Goal: Task Accomplishment & Management: Complete application form

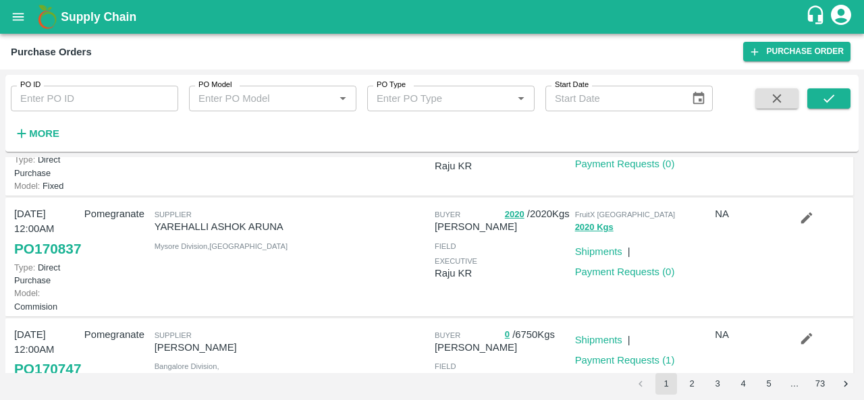
scroll to position [109, 0]
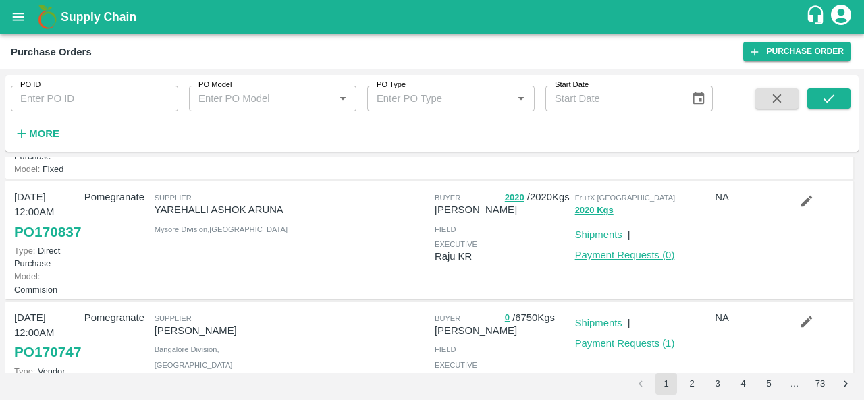
click at [611, 261] on link "Payment Requests ( 0 )" at bounding box center [625, 255] width 100 height 11
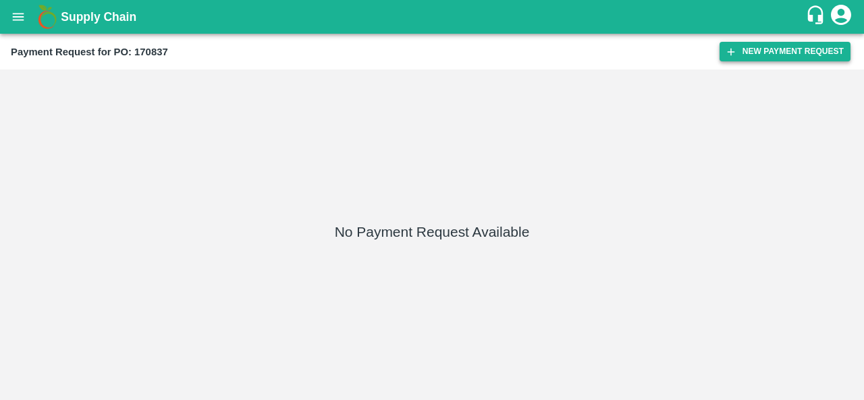
click at [803, 52] on button "New Payment Request" at bounding box center [785, 52] width 131 height 20
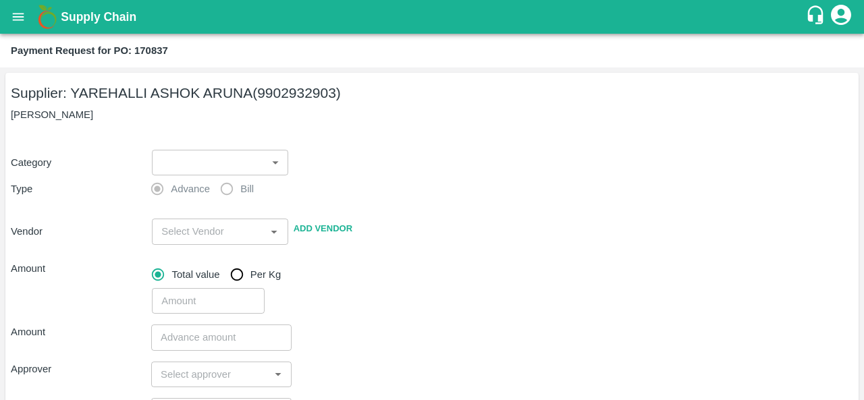
click at [178, 161] on body "Supply Chain Payment Request for PO: 170837 Supplier: YAREHALLI ASHOK ARUNA (99…" at bounding box center [432, 200] width 864 height 400
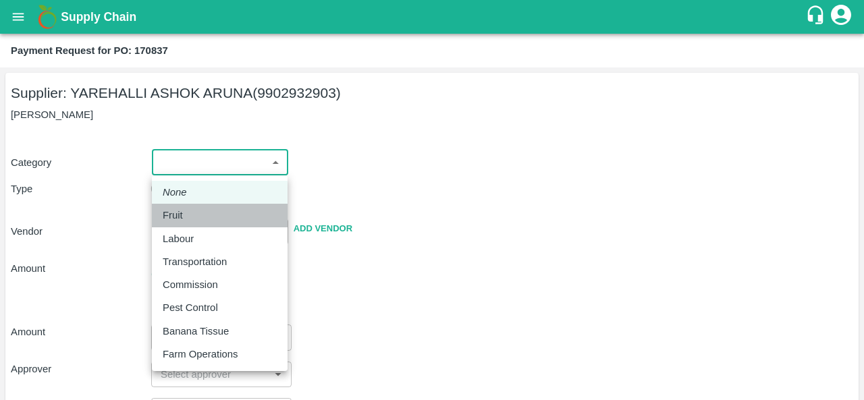
click at [184, 212] on div "Fruit" at bounding box center [176, 215] width 27 height 15
type input "1"
type input "YAREHALLI ASHOK ARUNA - 9902932903(Supplier)"
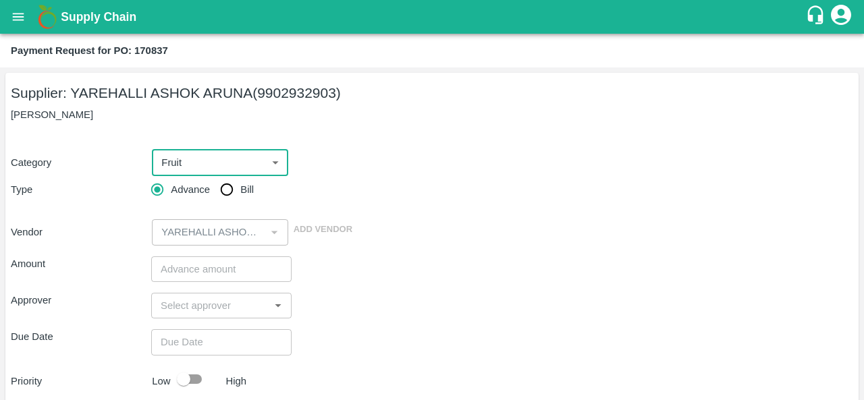
click at [230, 188] on input "Bill" at bounding box center [226, 189] width 27 height 27
radio input "true"
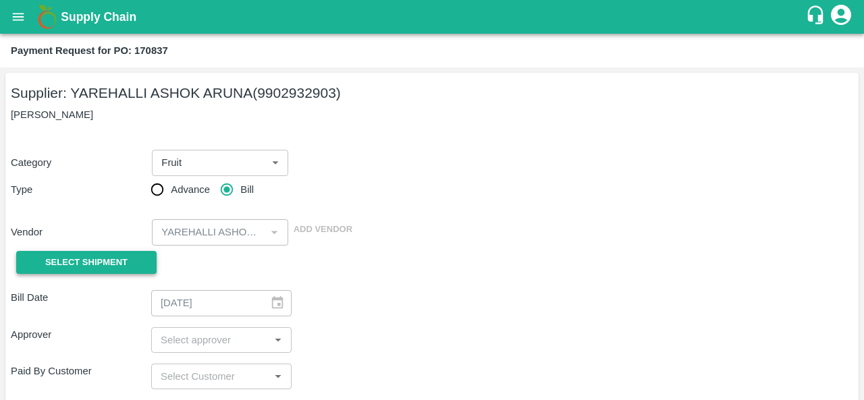
click at [142, 263] on button "Select Shipment" at bounding box center [86, 263] width 140 height 24
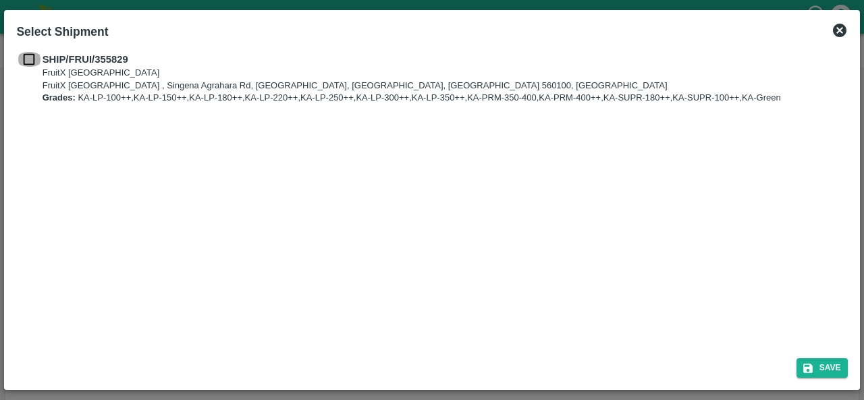
click at [27, 60] on input "checkbox" at bounding box center [29, 59] width 26 height 15
checkbox input "true"
click at [810, 369] on icon "submit" at bounding box center [807, 368] width 9 height 9
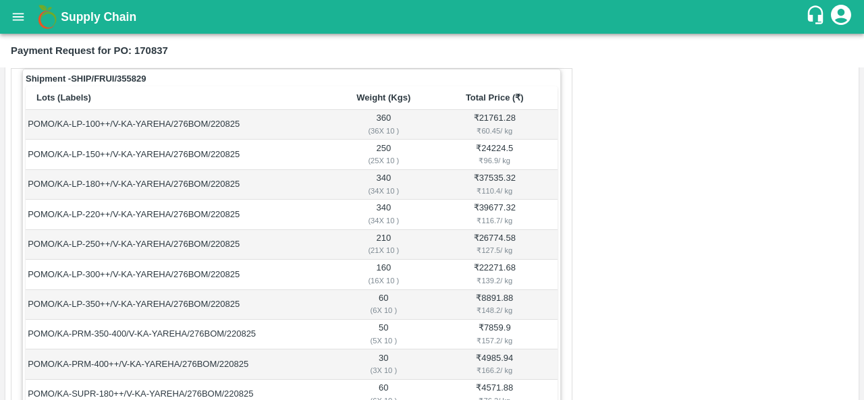
scroll to position [213, 0]
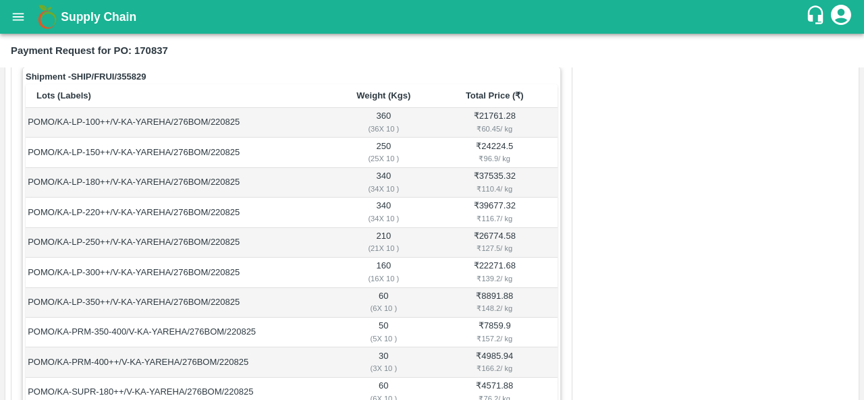
click at [486, 242] on div "₹ 127.5 / kg" at bounding box center [495, 248] width 122 height 12
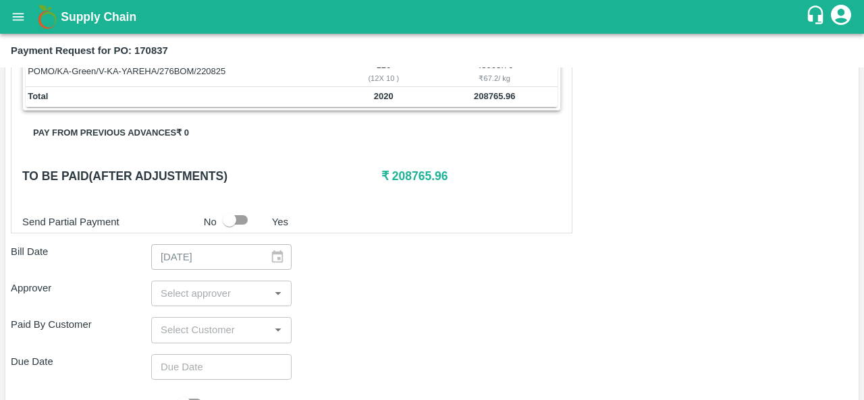
scroll to position [616, 0]
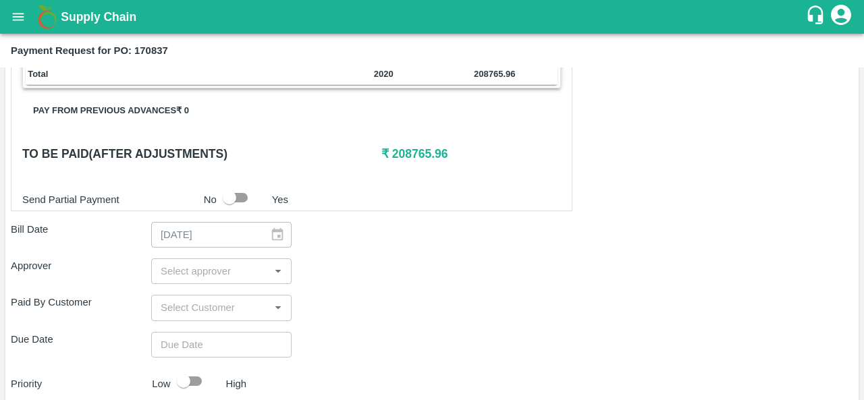
click at [238, 195] on input "checkbox" at bounding box center [229, 198] width 77 height 26
checkbox input "true"
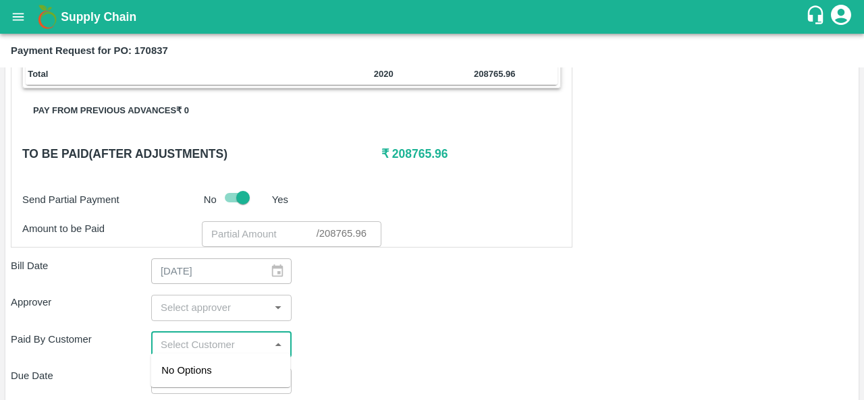
click at [199, 346] on input "input" at bounding box center [210, 345] width 110 height 18
type input "RAJES"
checkbox input "false"
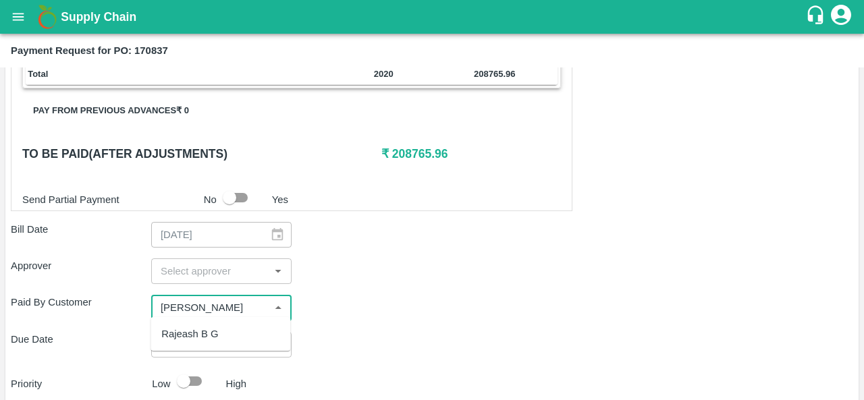
click at [196, 337] on div "Rajeash B G" at bounding box center [189, 334] width 57 height 15
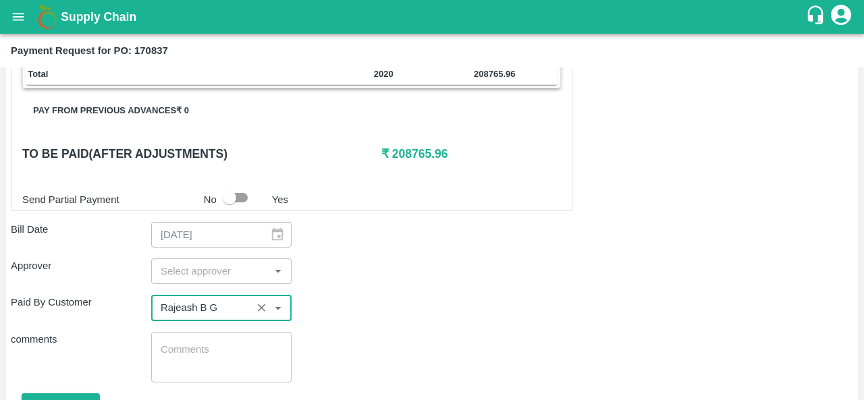
type input "Rajeash B G"
click at [205, 263] on input "input" at bounding box center [210, 272] width 110 height 18
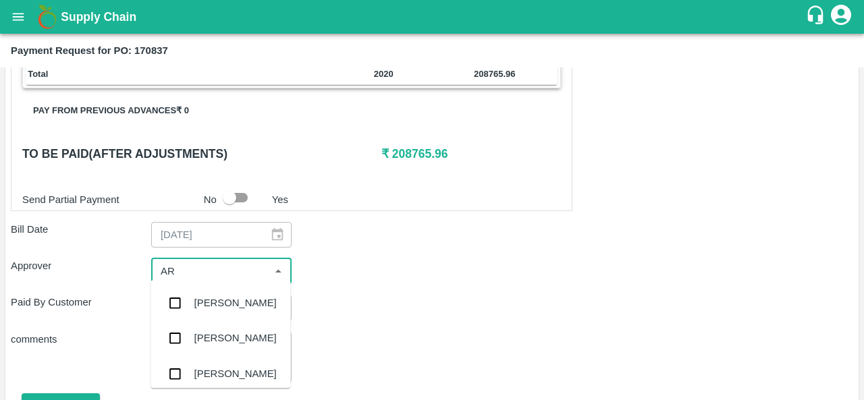
type input "ARA"
click at [228, 311] on div "Aravindha Raj R" at bounding box center [235, 303] width 82 height 15
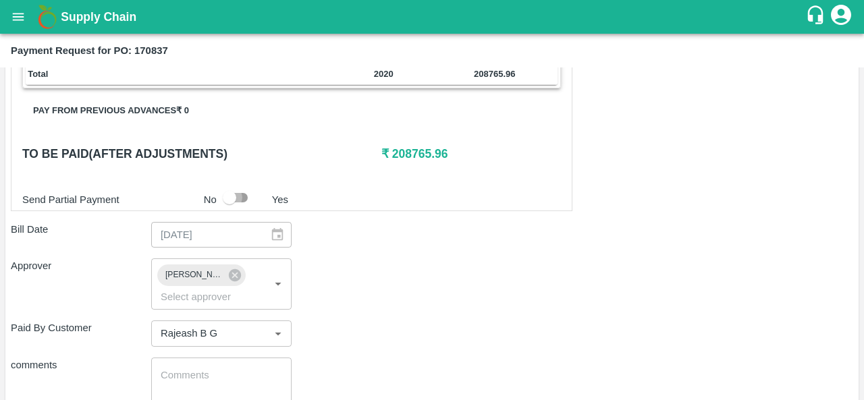
click at [236, 194] on input "checkbox" at bounding box center [229, 198] width 77 height 26
checkbox input "true"
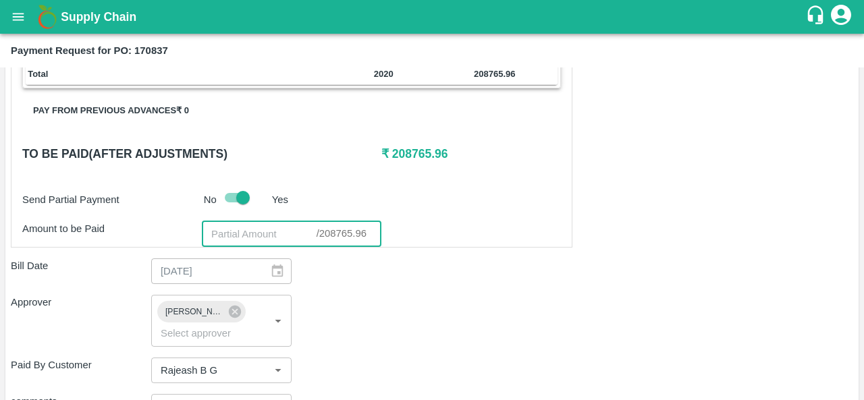
click at [248, 234] on input "number" at bounding box center [259, 234] width 115 height 26
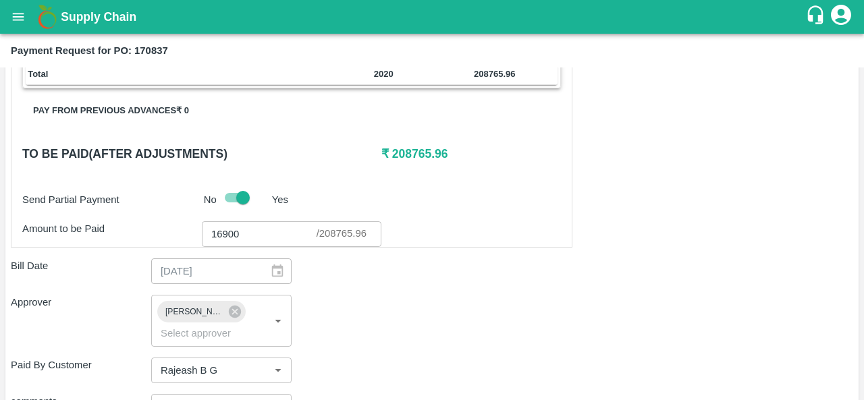
click at [354, 295] on div "Approver Aravindha Raj R ​" at bounding box center [432, 320] width 843 height 51
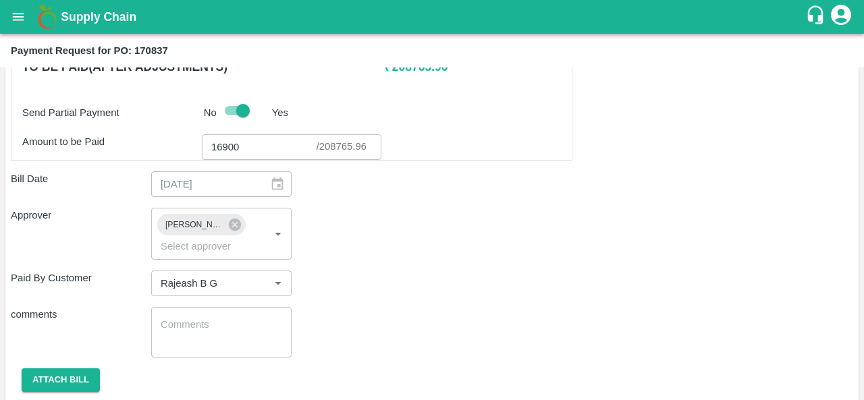
scroll to position [706, 0]
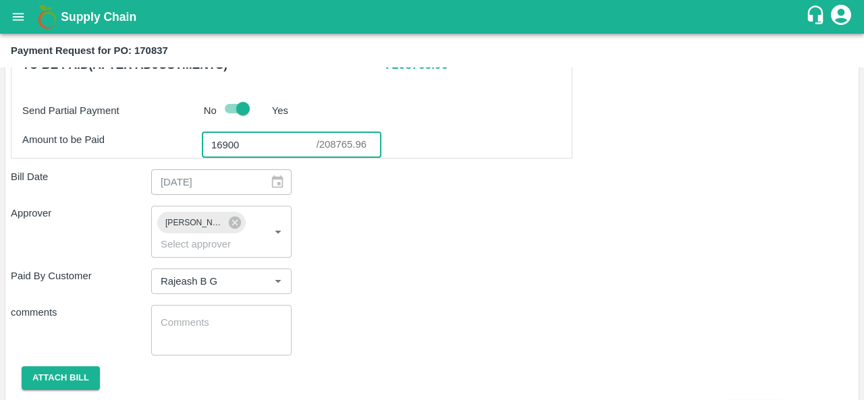
click at [239, 140] on input "16900" at bounding box center [259, 145] width 115 height 26
type input "10000"
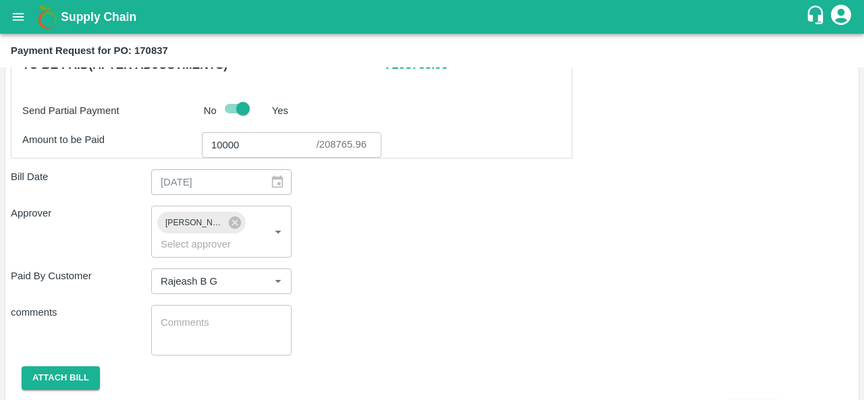
click at [323, 251] on div "Approver Aravindha Raj R ​" at bounding box center [432, 231] width 843 height 51
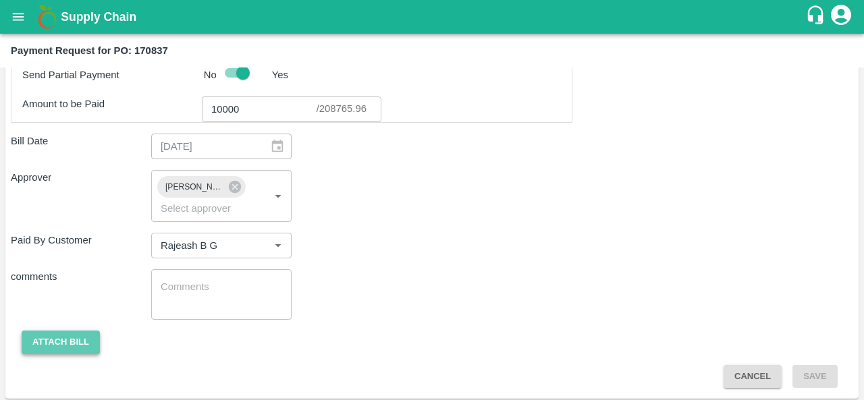
click at [66, 336] on button "Attach bill" at bounding box center [61, 343] width 78 height 24
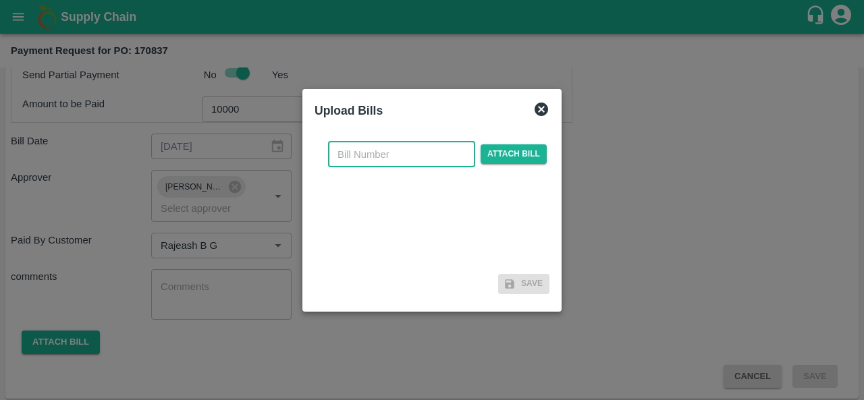
click at [377, 154] on input "text" at bounding box center [401, 155] width 147 height 26
type input "170837"
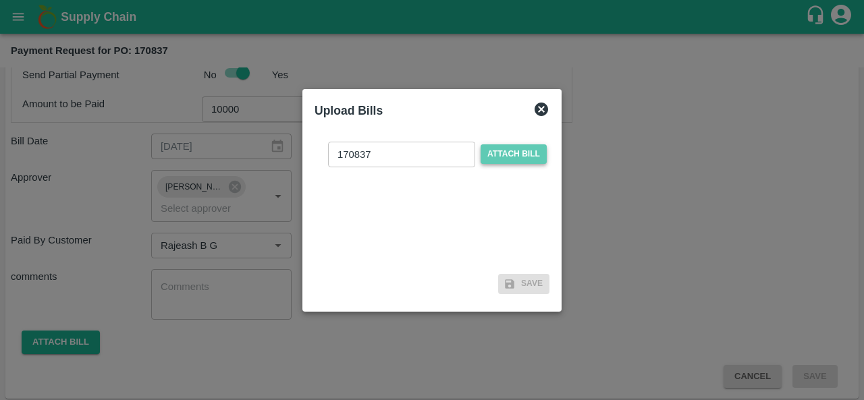
click at [517, 157] on span "Attach bill" at bounding box center [514, 154] width 66 height 20
click at [0, 0] on input "Attach bill" at bounding box center [0, 0] width 0 height 0
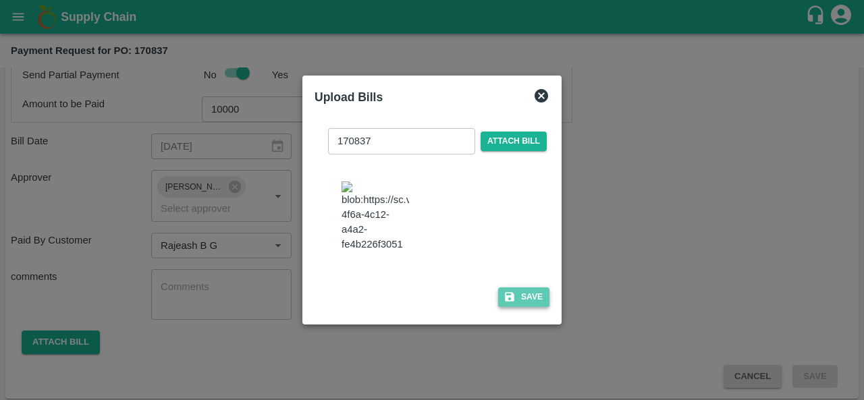
click at [523, 307] on button "Save" at bounding box center [523, 298] width 51 height 20
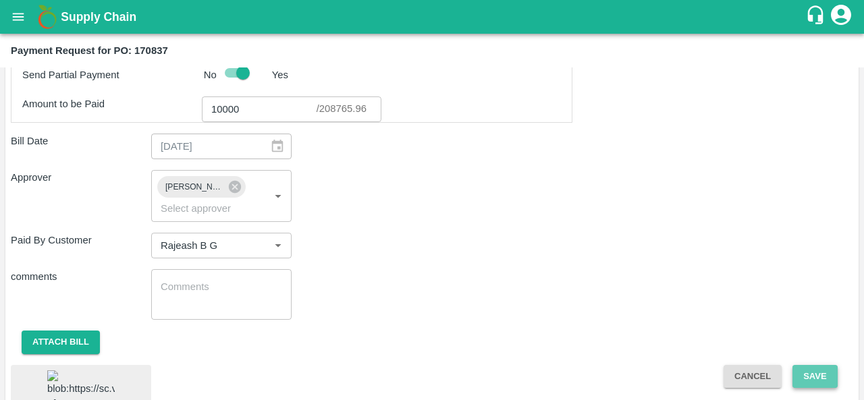
click at [810, 375] on button "Save" at bounding box center [815, 377] width 45 height 24
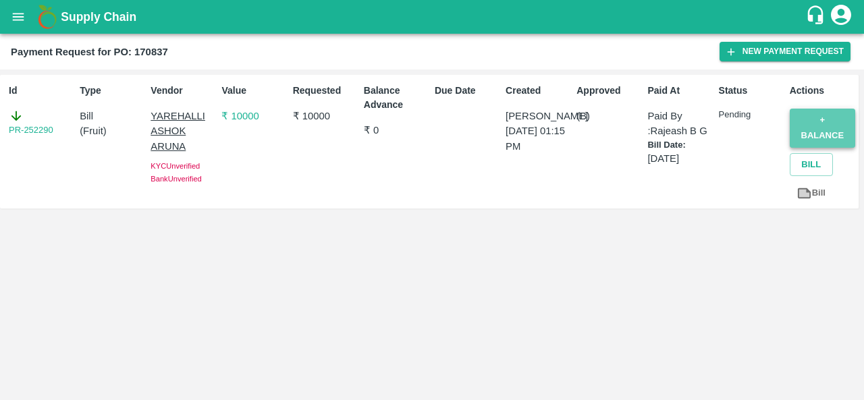
click at [816, 124] on button "+ balance" at bounding box center [822, 128] width 65 height 39
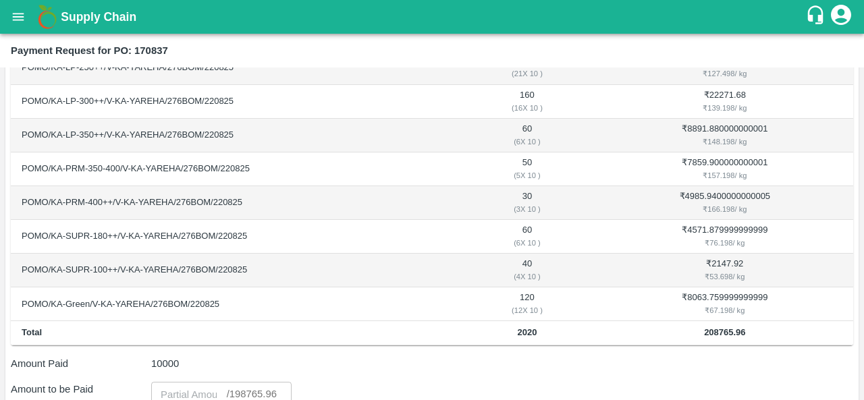
scroll to position [439, 0]
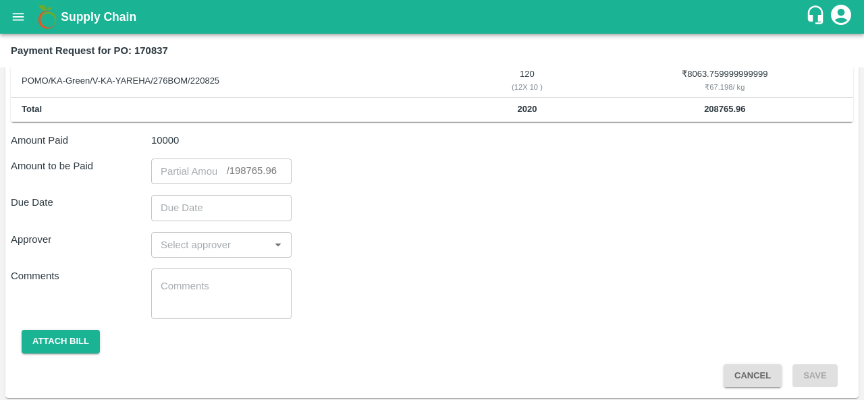
click at [242, 172] on div "​ / 198765.96" at bounding box center [252, 172] width 50 height 0
copy div "198765.96"
click at [193, 169] on input "number" at bounding box center [189, 172] width 76 height 26
paste input "198765.96"
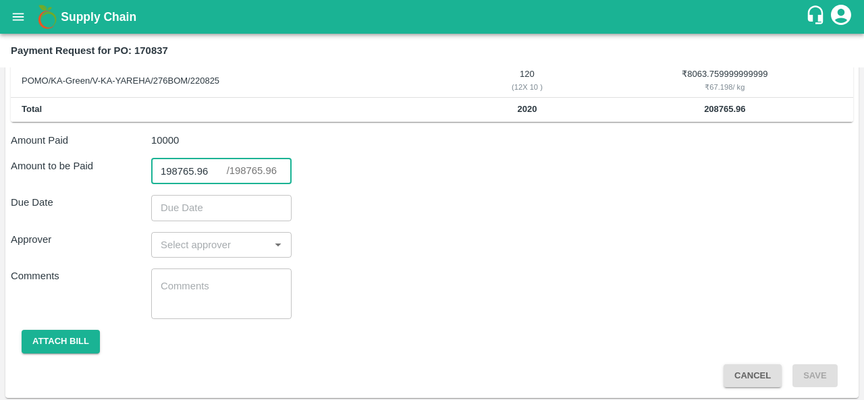
type input "198765.96"
type input "DD/MM/YYYY hh:mm aa"
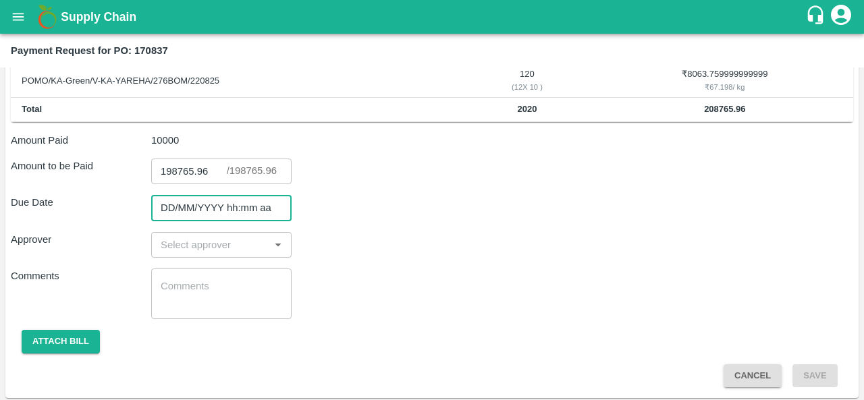
click at [197, 206] on input "DD/MM/YYYY hh:mm aa" at bounding box center [216, 208] width 131 height 26
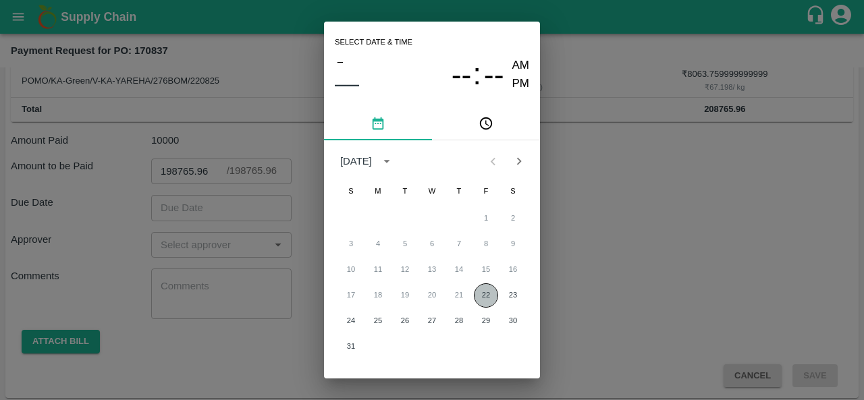
click at [482, 296] on button "22" at bounding box center [486, 296] width 24 height 24
type input "22/08/2025 12:00 AM"
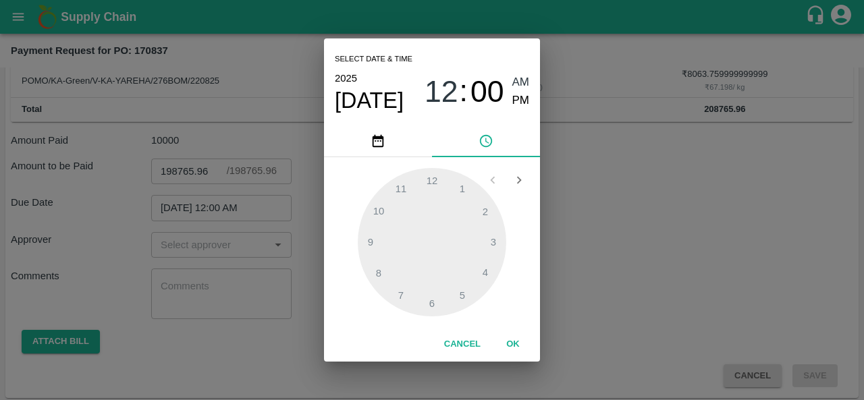
click at [613, 302] on div "Select date & time 2025 Aug 22 12 : 00 AM PM 1 2 3 4 5 6 7 8 9 10 11 12 Cancel …" at bounding box center [432, 200] width 864 height 400
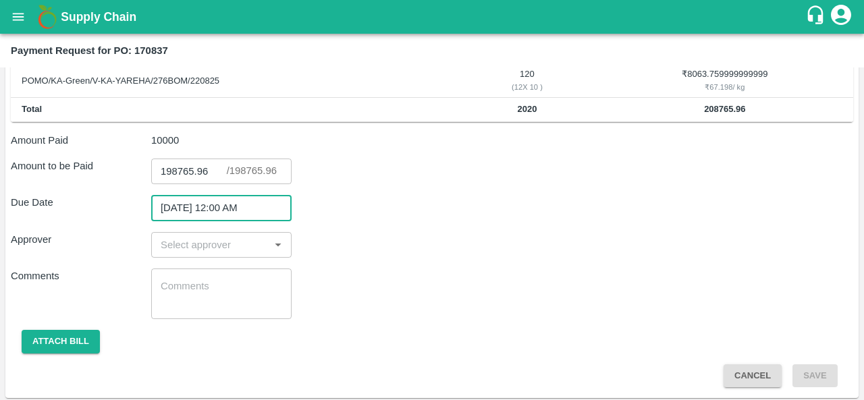
click at [170, 248] on input "input" at bounding box center [210, 245] width 110 height 18
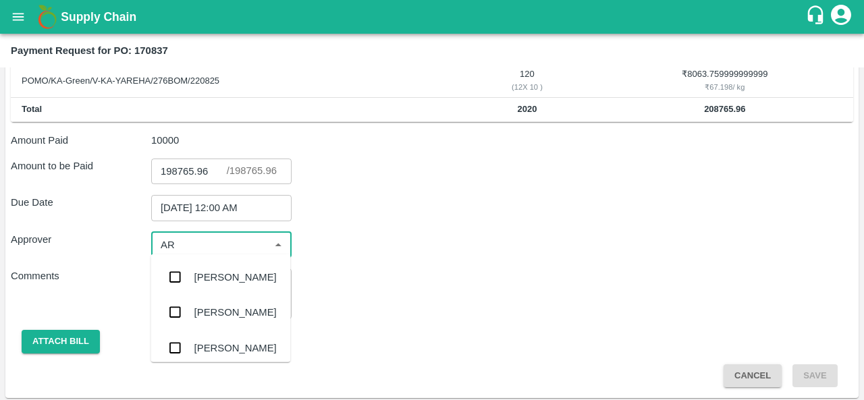
type input "ARA"
click at [208, 275] on div "Aravindha Raj R" at bounding box center [235, 277] width 82 height 15
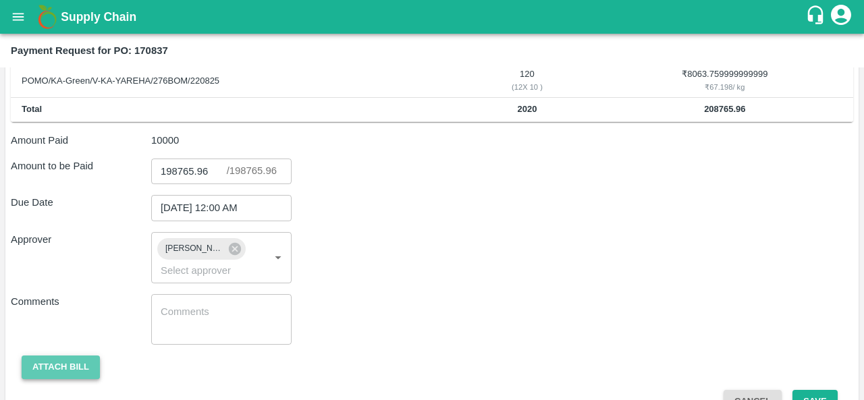
click at [68, 364] on button "Attach bill" at bounding box center [61, 368] width 78 height 24
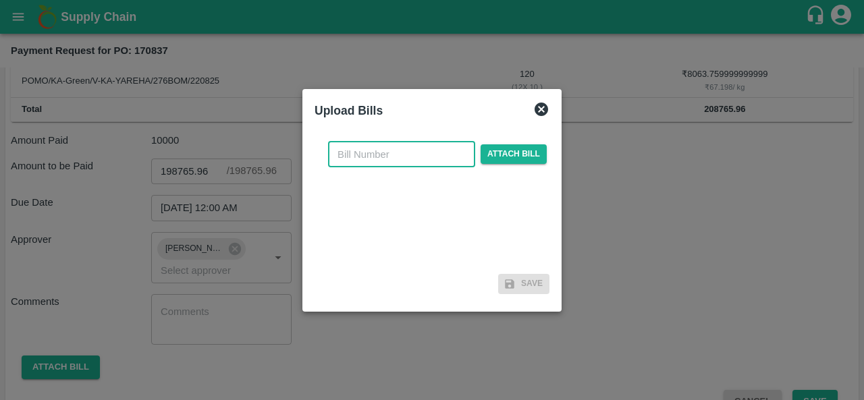
click at [415, 153] on input "text" at bounding box center [401, 155] width 147 height 26
type input "170837"
click at [532, 152] on span "Attach bill" at bounding box center [514, 154] width 66 height 20
click at [0, 0] on input "Attach bill" at bounding box center [0, 0] width 0 height 0
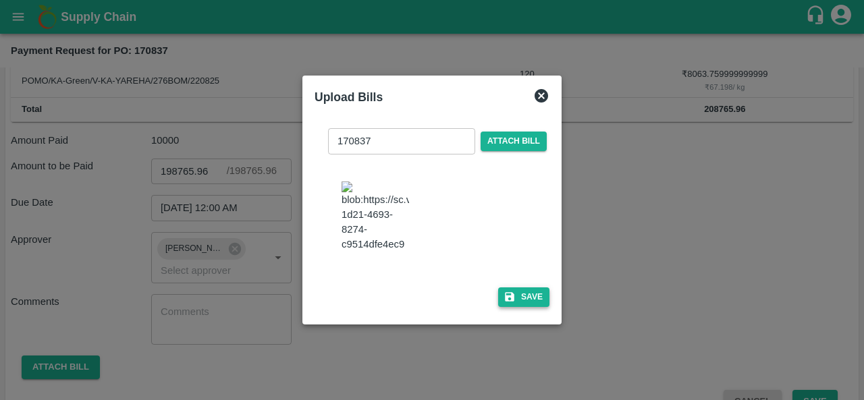
click at [531, 307] on button "Save" at bounding box center [523, 298] width 51 height 20
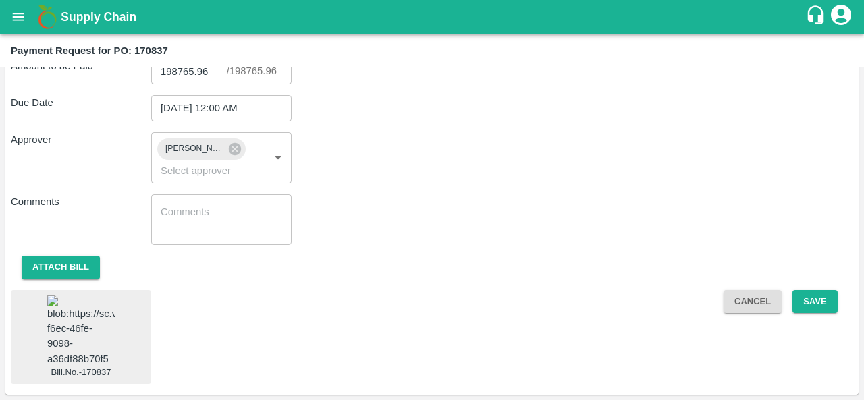
scroll to position [546, 0]
click at [816, 295] on button "Save" at bounding box center [815, 302] width 45 height 24
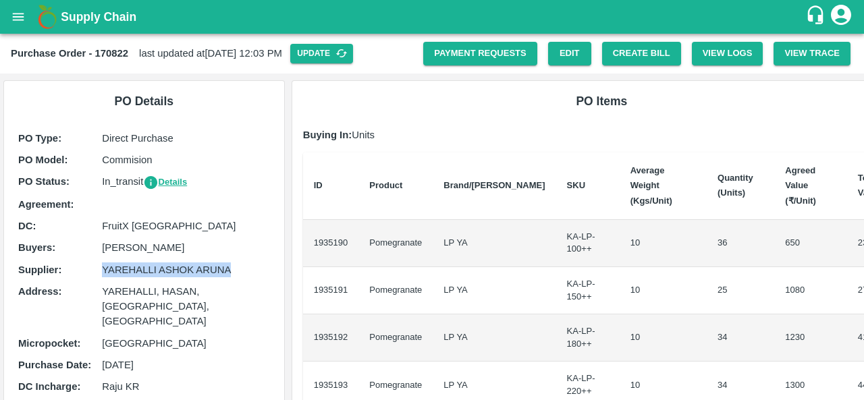
scroll to position [32, 0]
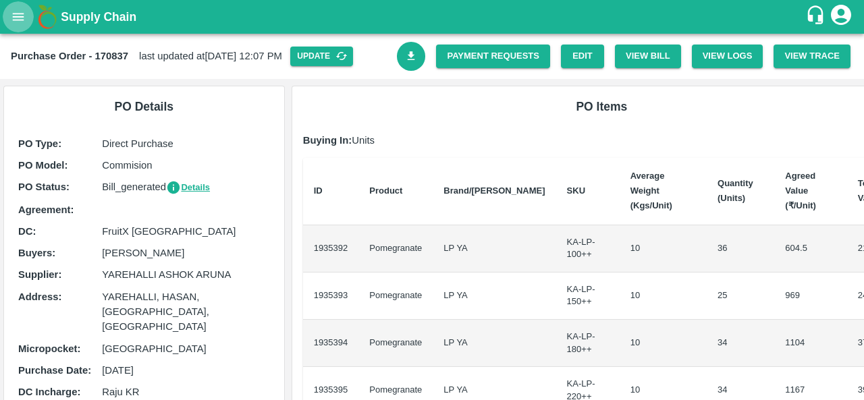
click at [14, 20] on icon "open drawer" at bounding box center [18, 16] width 11 height 7
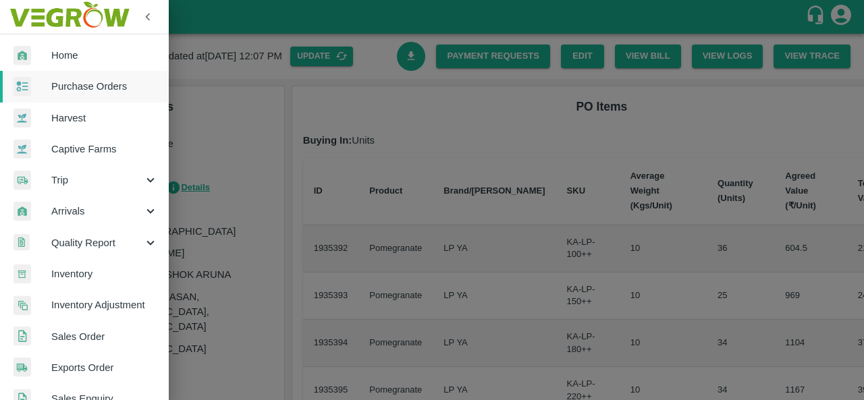
click at [74, 94] on span "Purchase Orders" at bounding box center [104, 86] width 107 height 15
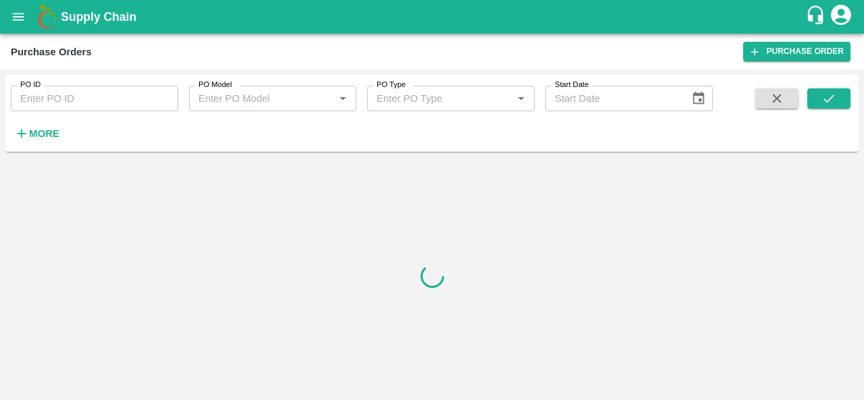
click at [45, 134] on strong "More" at bounding box center [44, 133] width 30 height 11
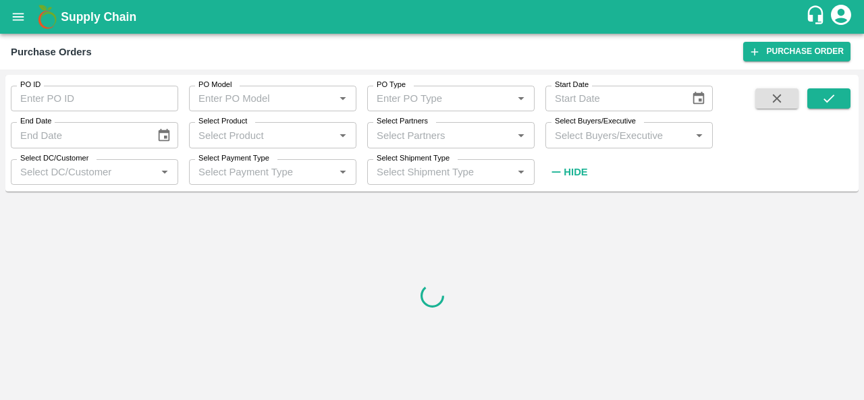
click at [591, 140] on input "Select Buyers/Executive" at bounding box center [618, 135] width 137 height 18
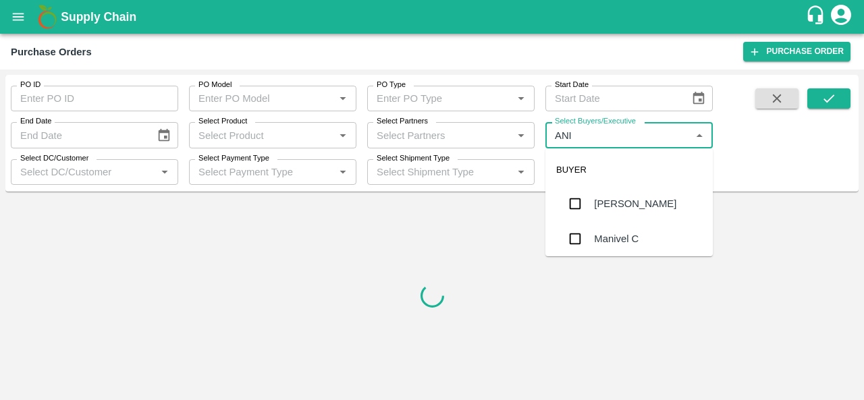
type input "ANIL"
click at [596, 210] on div "[PERSON_NAME]" at bounding box center [635, 203] width 82 height 15
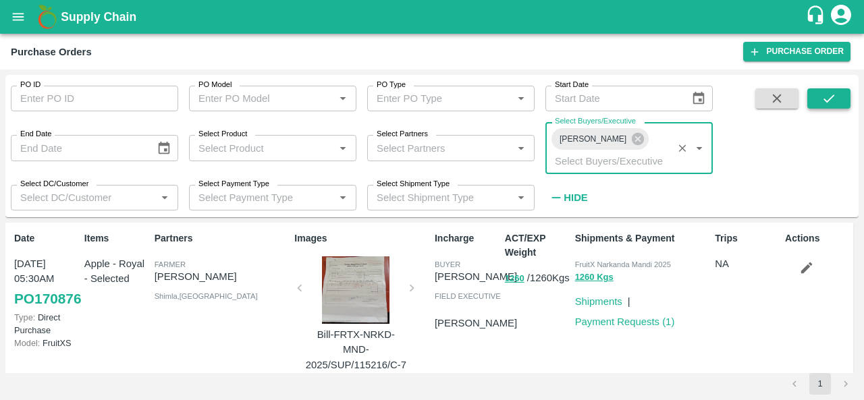
click at [829, 93] on icon "submit" at bounding box center [829, 98] width 15 height 15
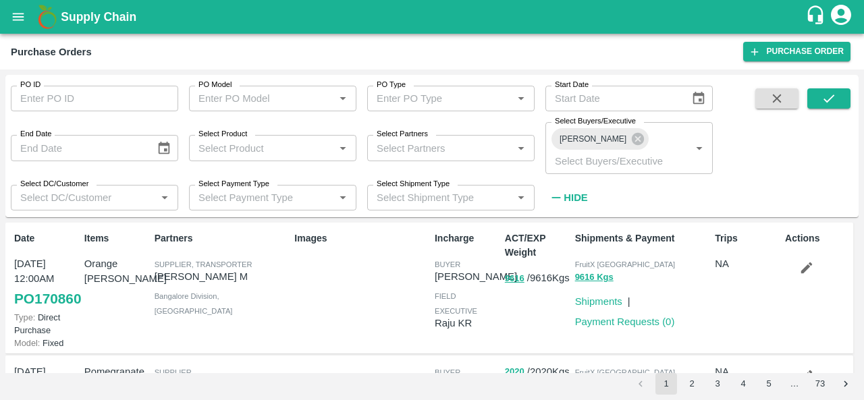
click at [803, 261] on icon "button" at bounding box center [806, 268] width 15 height 15
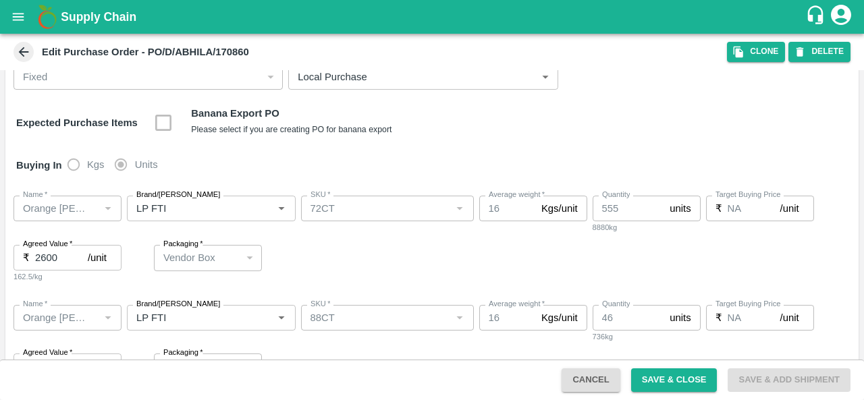
scroll to position [137, 0]
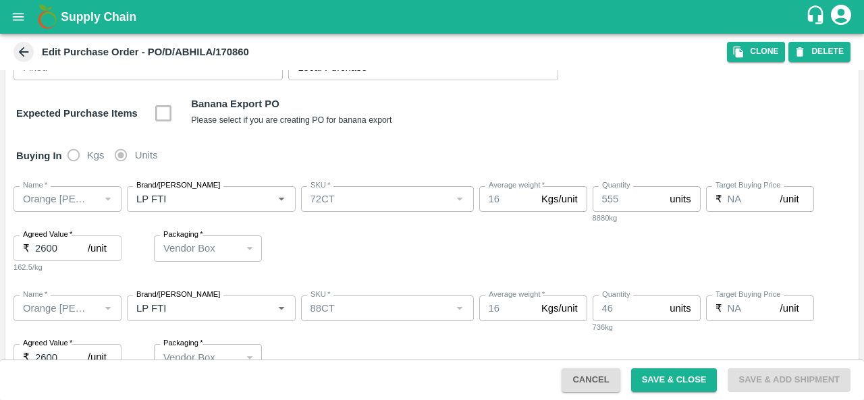
click at [49, 245] on input "2600" at bounding box center [61, 249] width 53 height 26
type input "2650"
click at [61, 357] on input "2600" at bounding box center [61, 357] width 53 height 26
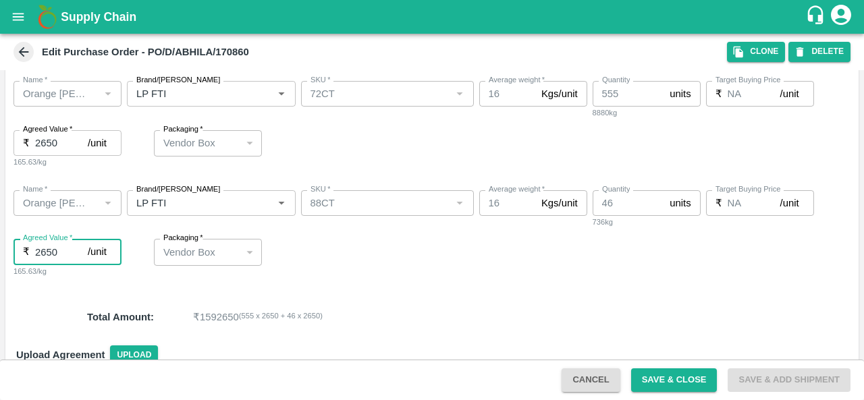
type input "2650"
click at [327, 248] on div "Name   * Name   * Brand/[PERSON_NAME]/[PERSON_NAME]   * SKU   * Average weight …" at bounding box center [431, 234] width 853 height 109
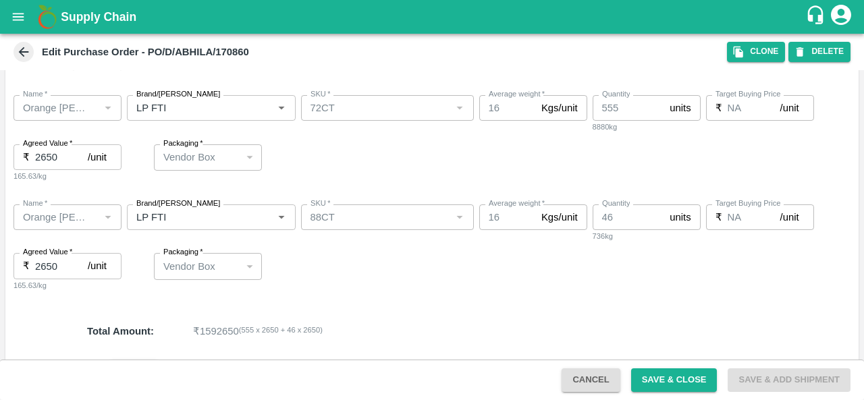
scroll to position [227, 0]
click at [679, 373] on button "Save & Close" at bounding box center [674, 381] width 86 height 24
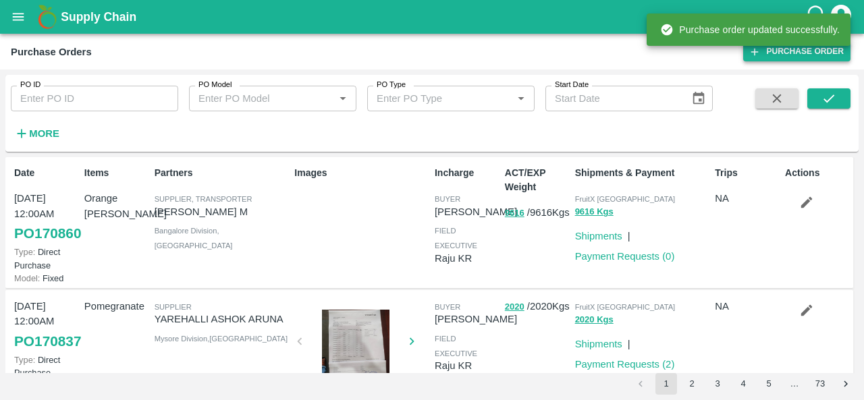
click at [767, 57] on link "Purchase Order" at bounding box center [796, 52] width 107 height 20
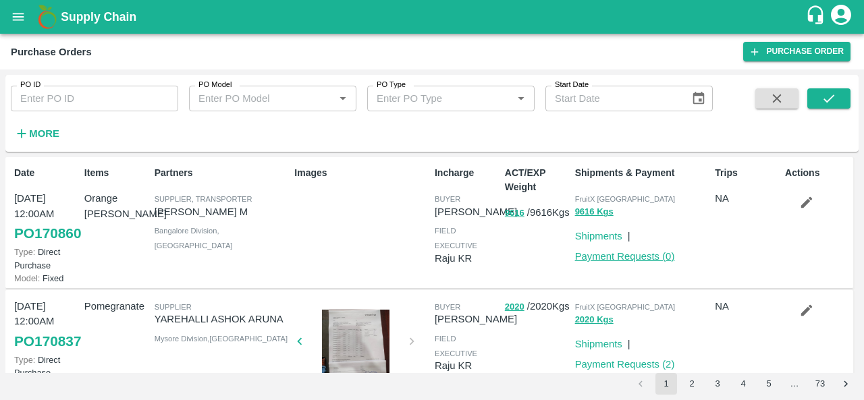
click at [646, 260] on link "Payment Requests ( 0 )" at bounding box center [625, 256] width 100 height 11
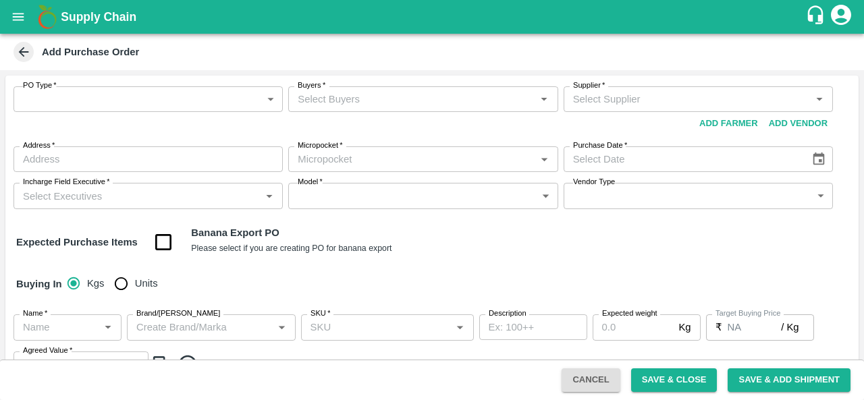
click at [22, 52] on icon at bounding box center [24, 52] width 10 height 10
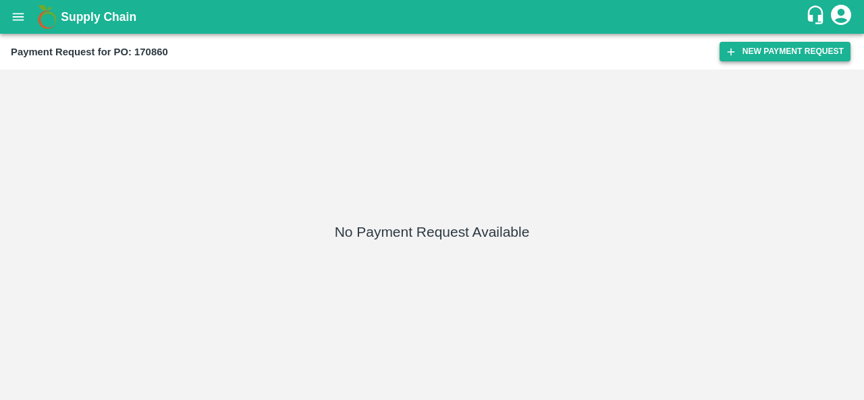
click at [755, 47] on button "New Payment Request" at bounding box center [785, 52] width 131 height 20
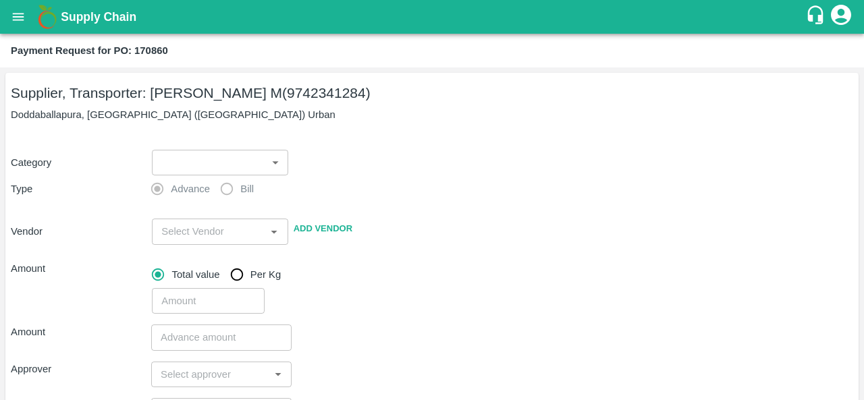
click at [221, 167] on body "Supply Chain Payment Request for PO: 170860 Supplier, Transporter: Abhilash M (…" at bounding box center [432, 200] width 864 height 400
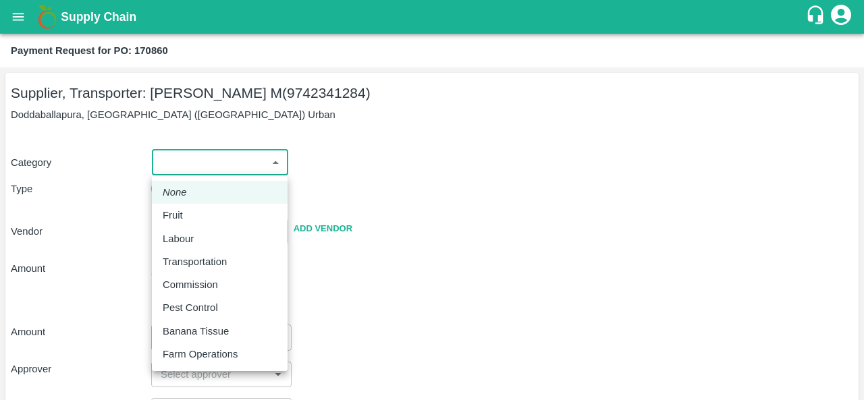
click at [174, 214] on p "Fruit" at bounding box center [173, 215] width 20 height 15
type input "1"
type input "Abhilash M - 9742341284(Supplier, Transporter)"
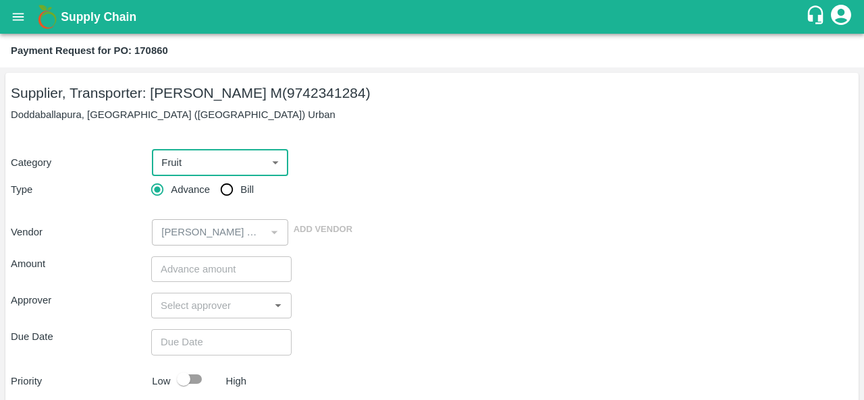
click at [225, 186] on input "Bill" at bounding box center [226, 189] width 27 height 27
radio input "true"
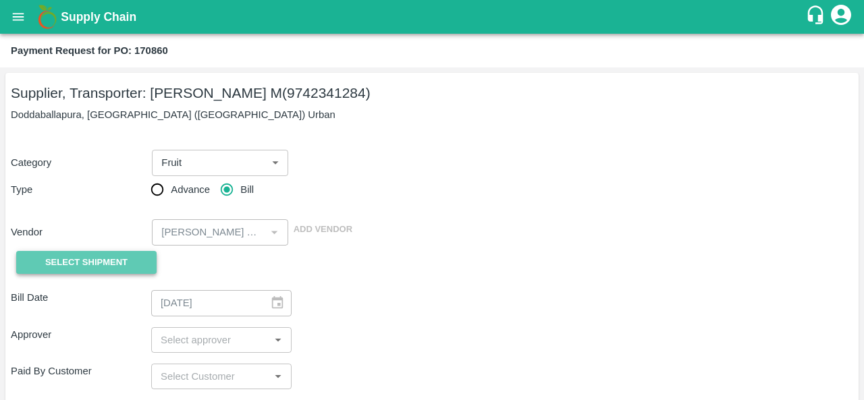
click at [109, 268] on span "Select Shipment" at bounding box center [86, 263] width 82 height 16
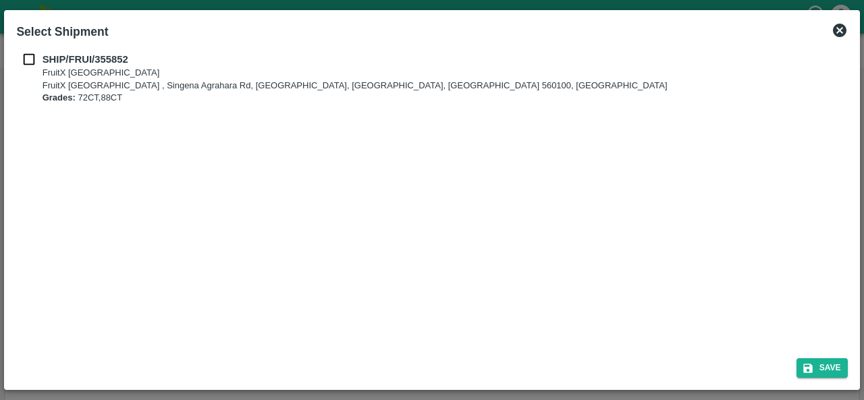
click at [28, 58] on input "checkbox" at bounding box center [29, 59] width 26 height 15
checkbox input "true"
click at [816, 365] on button "Save" at bounding box center [822, 369] width 51 height 20
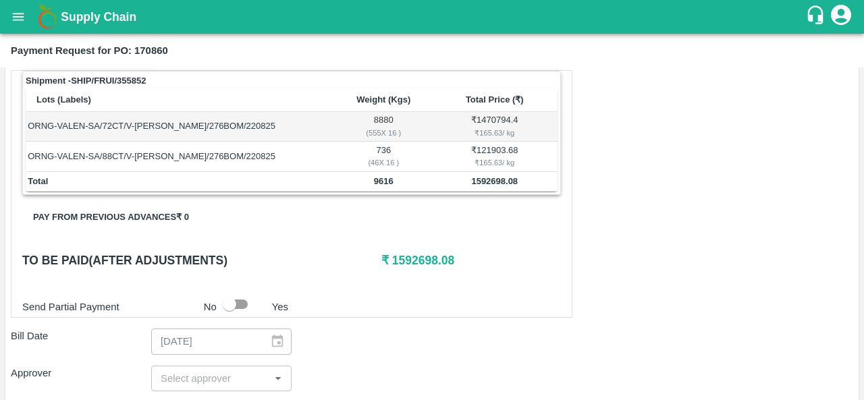
scroll to position [284, 0]
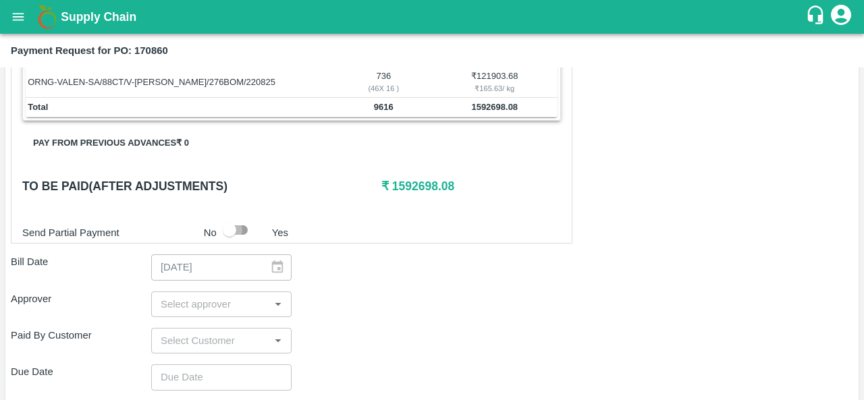
click at [242, 230] on input "checkbox" at bounding box center [229, 230] width 77 height 26
checkbox input "true"
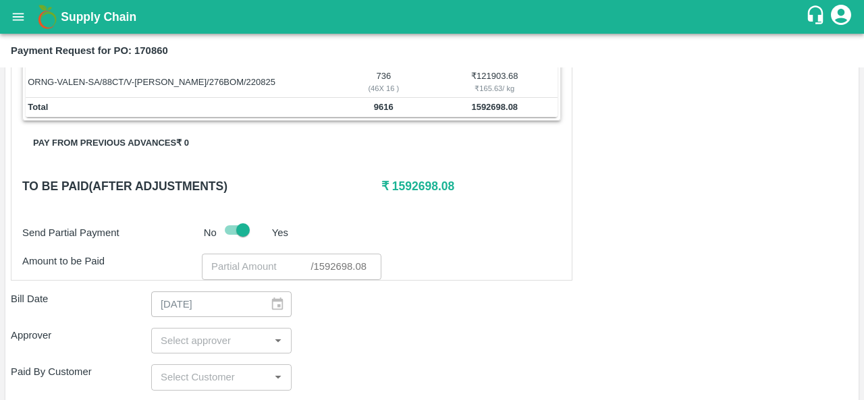
click at [259, 267] on input "number" at bounding box center [256, 267] width 109 height 26
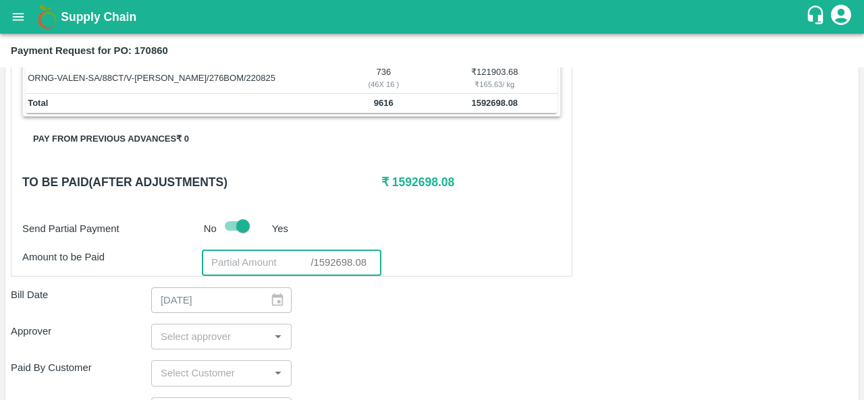
scroll to position [293, 0]
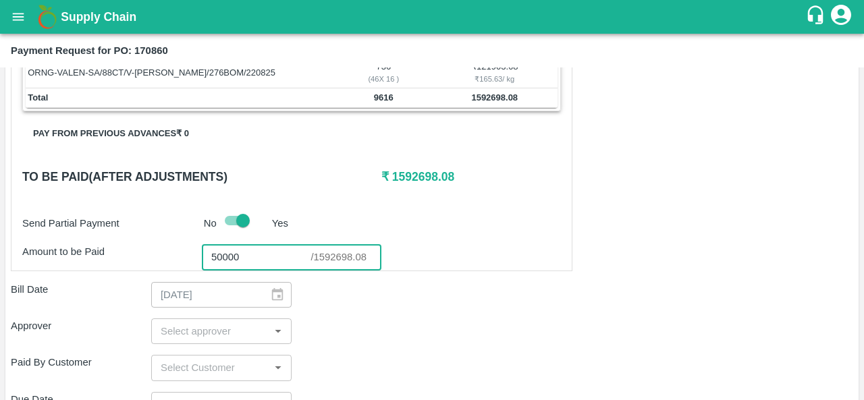
type input "50000"
click at [184, 329] on input "input" at bounding box center [210, 332] width 110 height 18
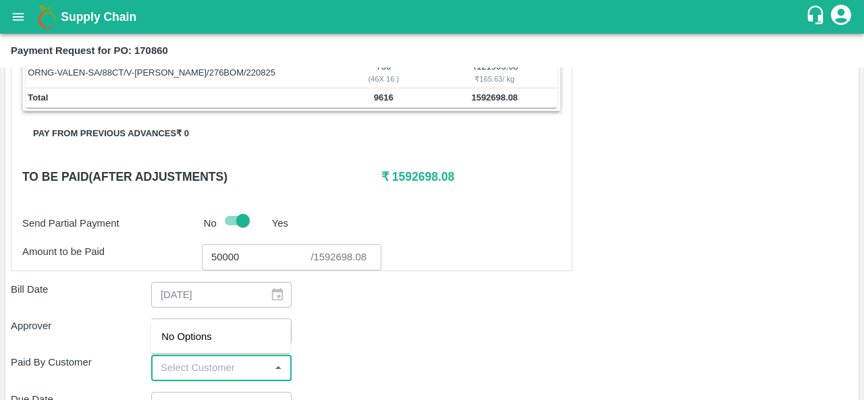
click at [194, 367] on input "input" at bounding box center [210, 368] width 110 height 18
type input "BANGLOR"
checkbox input "false"
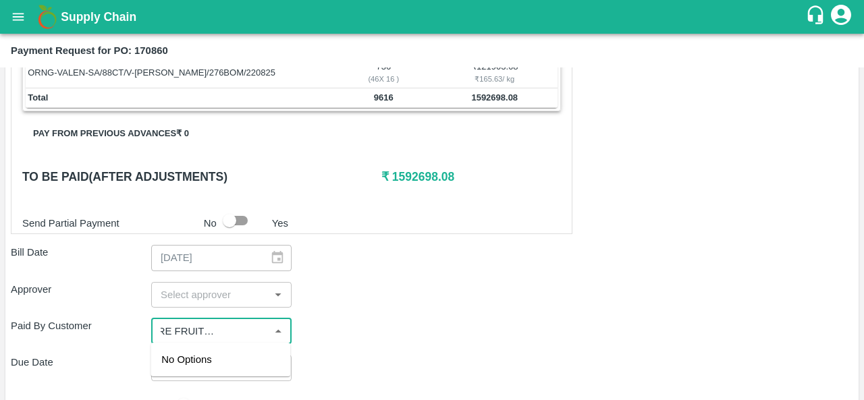
scroll to position [0, 51]
click at [182, 332] on input "input" at bounding box center [210, 332] width 110 height 18
click at [173, 327] on input "input" at bounding box center [210, 332] width 110 height 18
click at [186, 329] on input "input" at bounding box center [210, 332] width 110 height 18
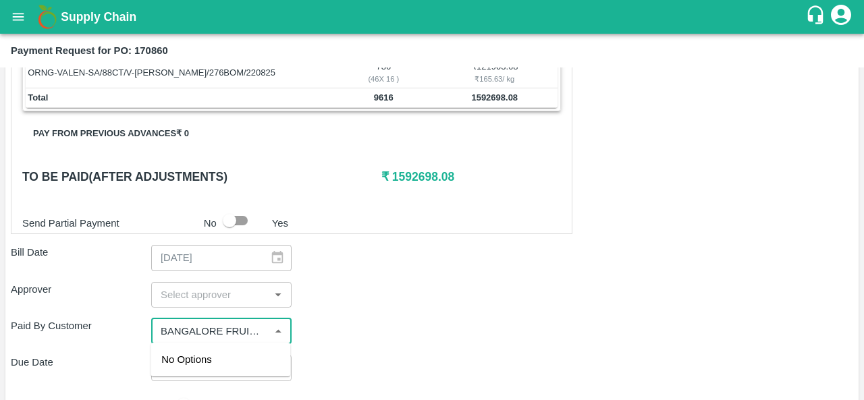
click at [240, 329] on input "input" at bounding box center [210, 332] width 110 height 18
type input "BANGALORE FRUITS AGRAHARA"
click at [176, 329] on input "input" at bounding box center [210, 332] width 110 height 18
paste input "Bangalore Fruits - AGRAHARA"
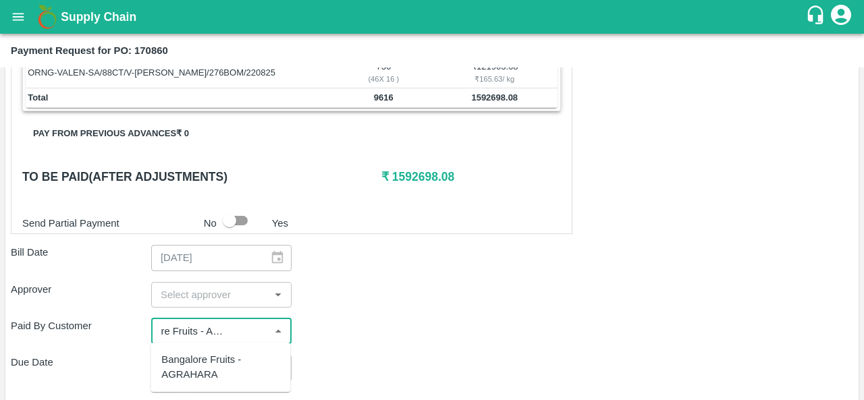
click at [212, 361] on div "Bangalore Fruits - AGRAHARA" at bounding box center [220, 367] width 118 height 30
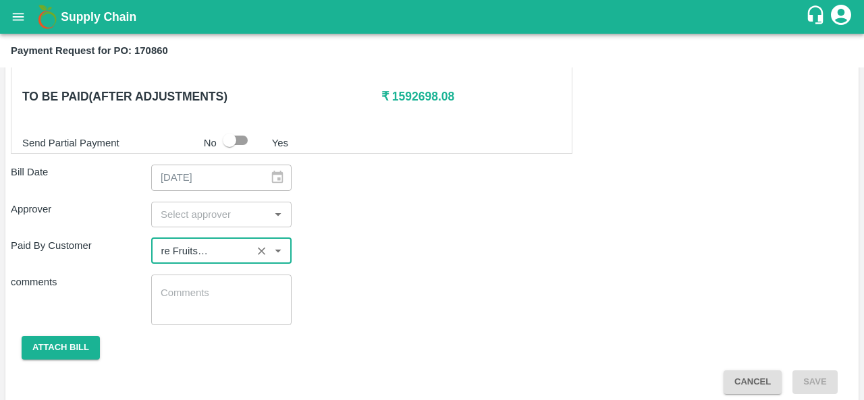
scroll to position [381, 0]
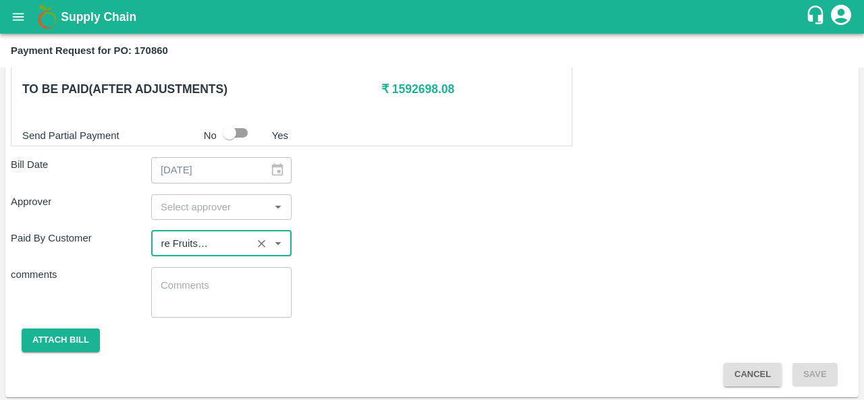
type input "Bangalore Fruits - AGRAHARA"
click at [199, 206] on input "input" at bounding box center [210, 208] width 110 height 18
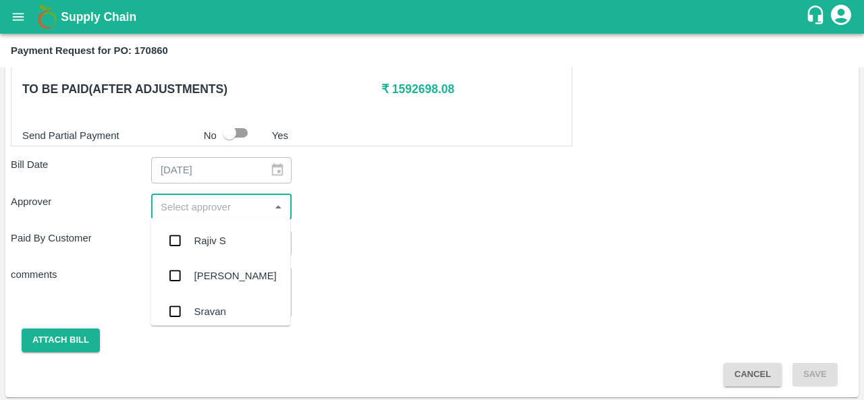
scroll to position [0, 0]
type input "ARA"
click at [224, 244] on div "Aravindha Raj R" at bounding box center [235, 241] width 82 height 15
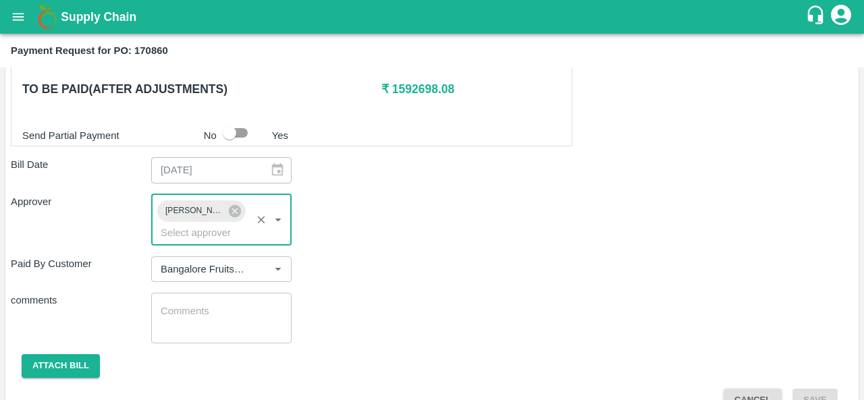
click at [239, 131] on input "checkbox" at bounding box center [229, 133] width 77 height 26
checkbox input "true"
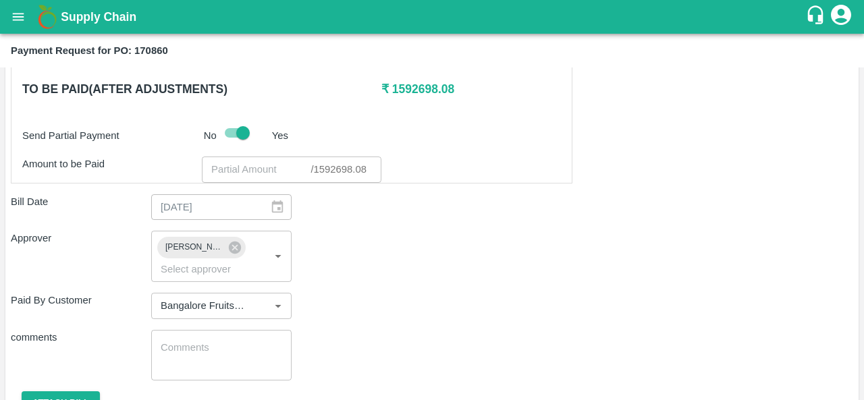
click at [242, 168] on input "number" at bounding box center [256, 170] width 109 height 26
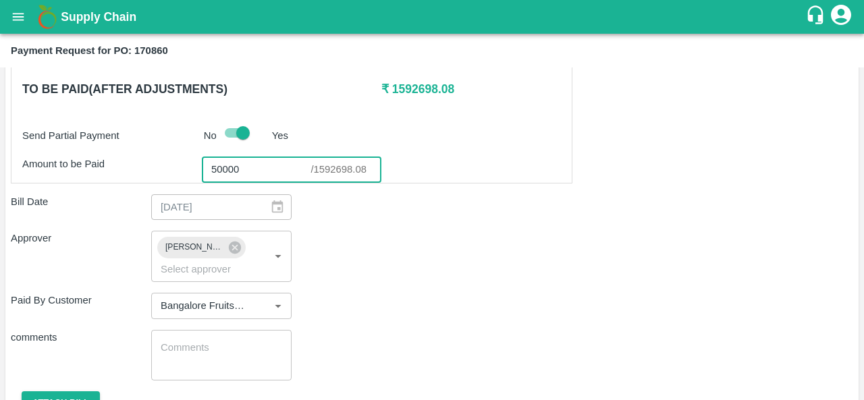
type input "50000"
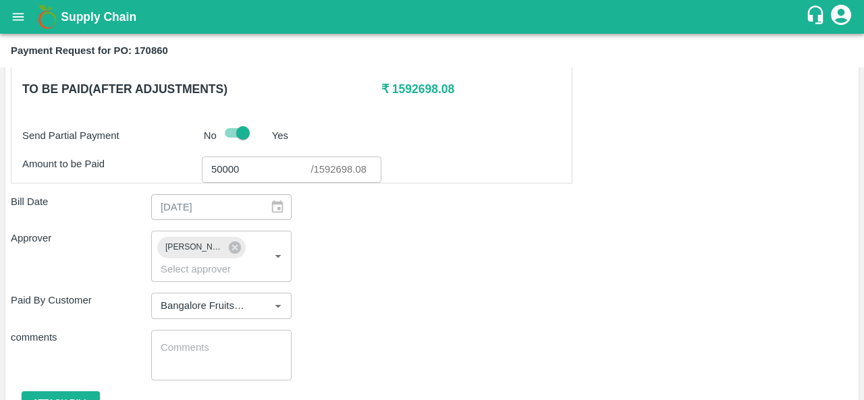
click at [357, 269] on div "Approver Aravindha Raj R ​" at bounding box center [432, 256] width 843 height 51
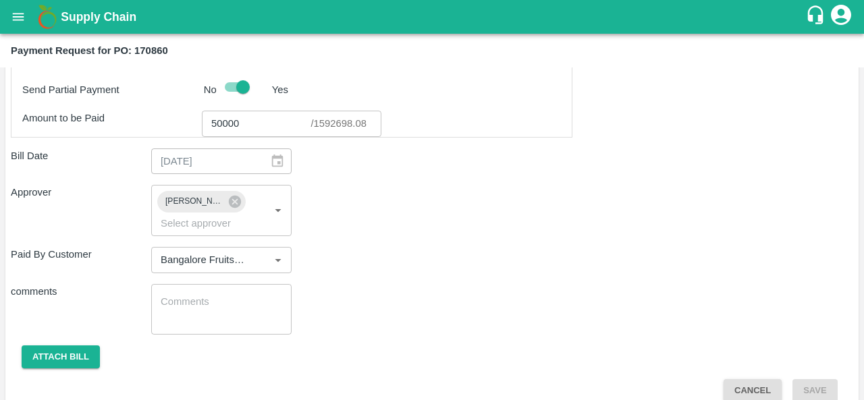
scroll to position [444, 0]
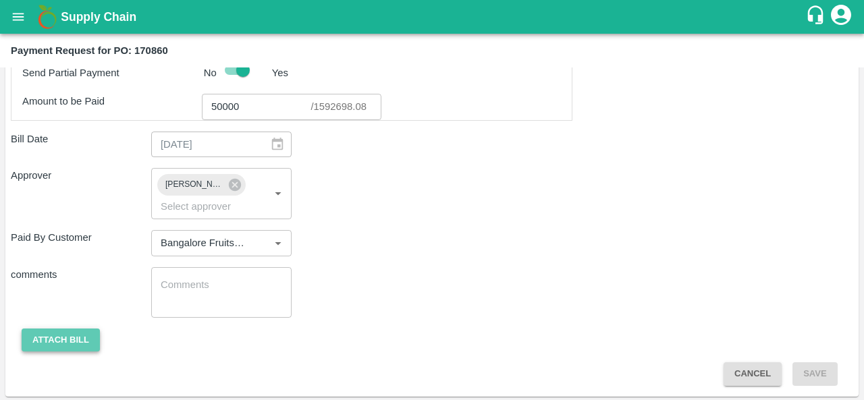
click at [78, 345] on button "Attach bill" at bounding box center [61, 341] width 78 height 24
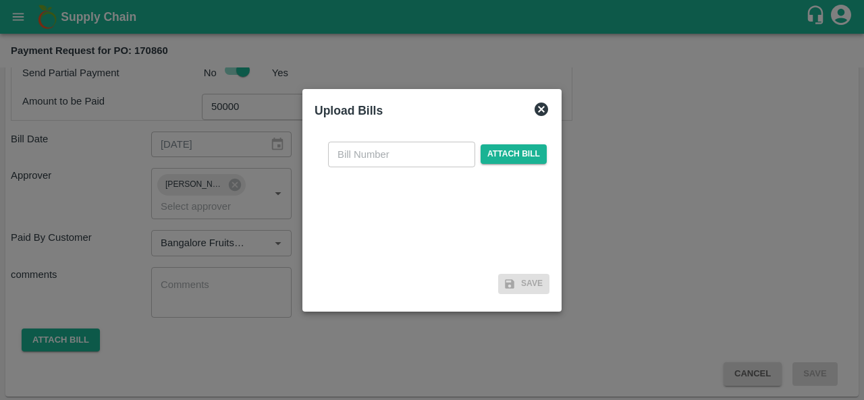
click at [379, 155] on input "text" at bounding box center [401, 155] width 147 height 26
type input "170860"
click at [527, 156] on span "Attach bill" at bounding box center [514, 154] width 66 height 20
click at [0, 0] on input "Attach bill" at bounding box center [0, 0] width 0 height 0
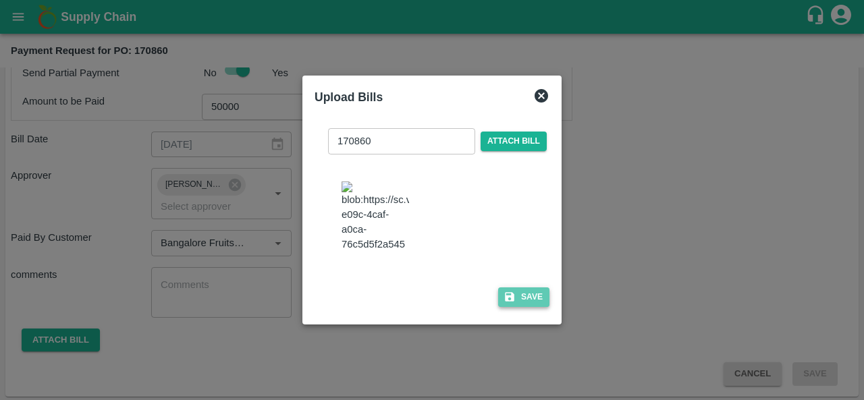
click at [505, 302] on icon "button" at bounding box center [509, 296] width 9 height 9
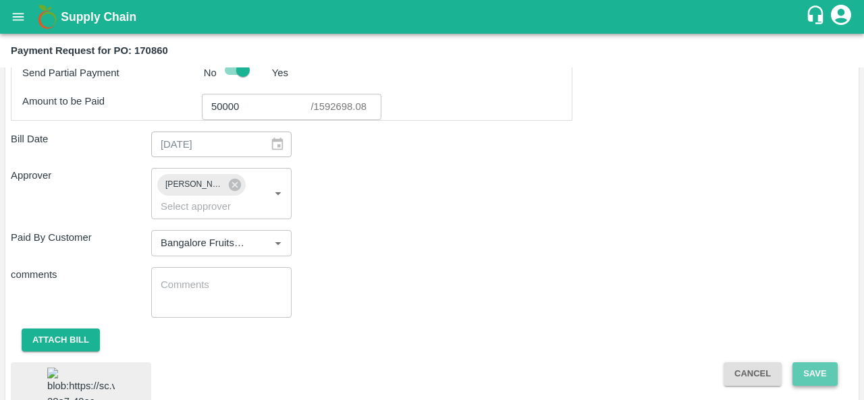
click at [801, 375] on button "Save" at bounding box center [815, 375] width 45 height 24
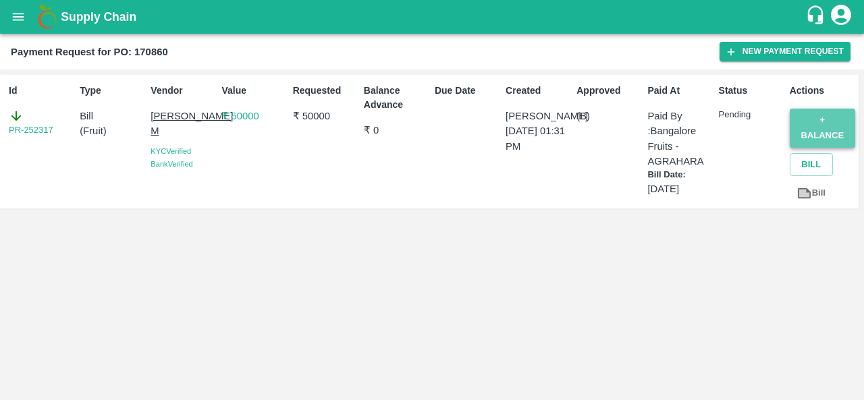
click at [810, 126] on button "+ balance" at bounding box center [822, 128] width 65 height 39
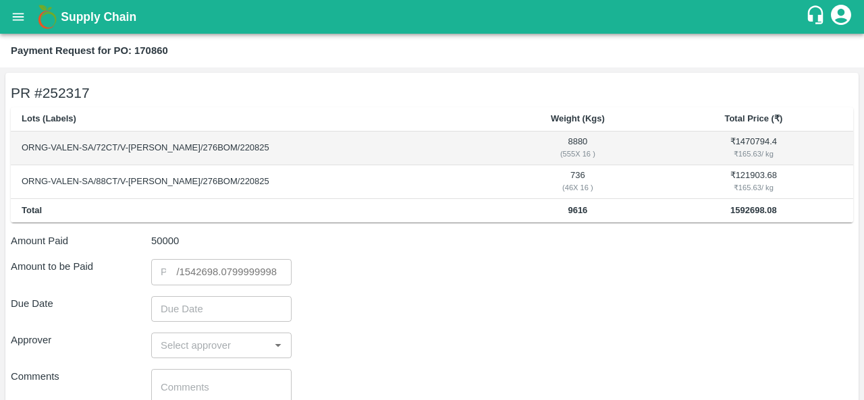
click at [200, 272] on div "​ / 1542698.0799999998" at bounding box center [226, 272] width 101 height 0
copy div "1542698.0799999998"
click at [163, 267] on input "number" at bounding box center [163, 272] width 25 height 26
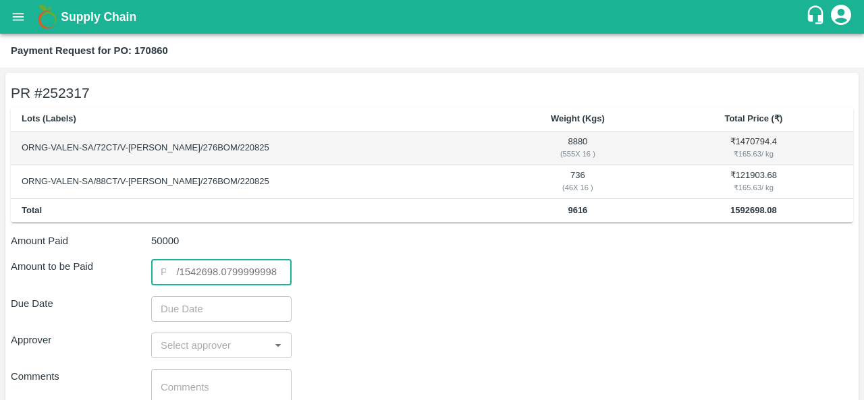
paste input "1542698.0799999998"
type input "1542698.0799999998"
click at [425, 313] on div "Due Date ​" at bounding box center [432, 309] width 843 height 26
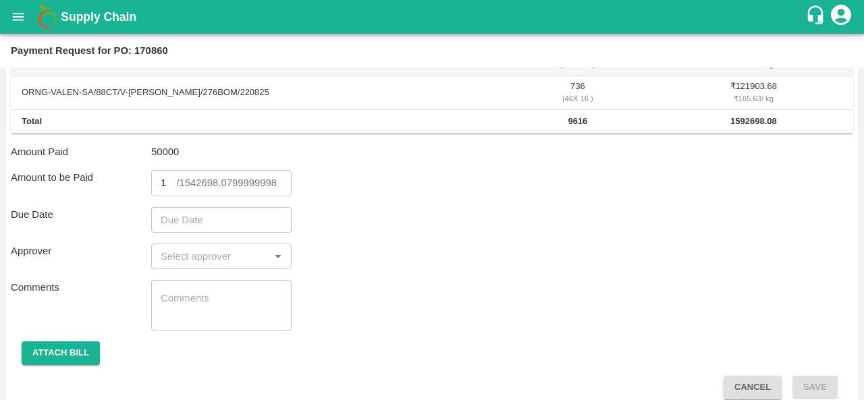
scroll to position [103, 0]
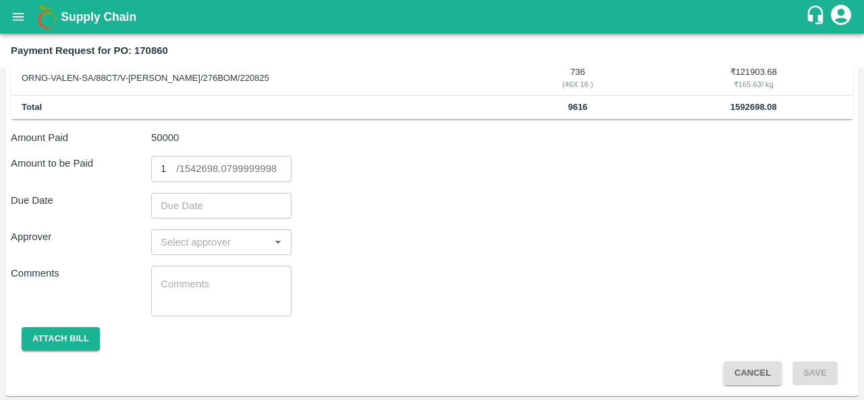
type input "DD/MM/YYYY hh:mm aa"
click at [205, 210] on input "DD/MM/YYYY hh:mm aa" at bounding box center [216, 206] width 131 height 26
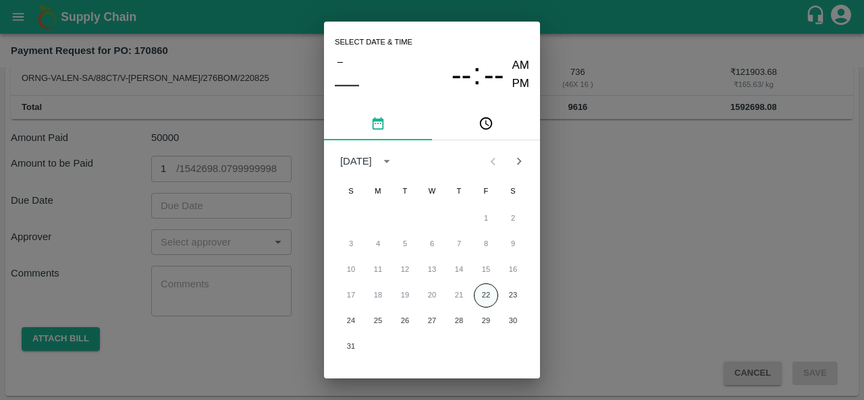
click at [475, 300] on button "22" at bounding box center [486, 296] width 24 height 24
type input "22/08/2025 12:00 AM"
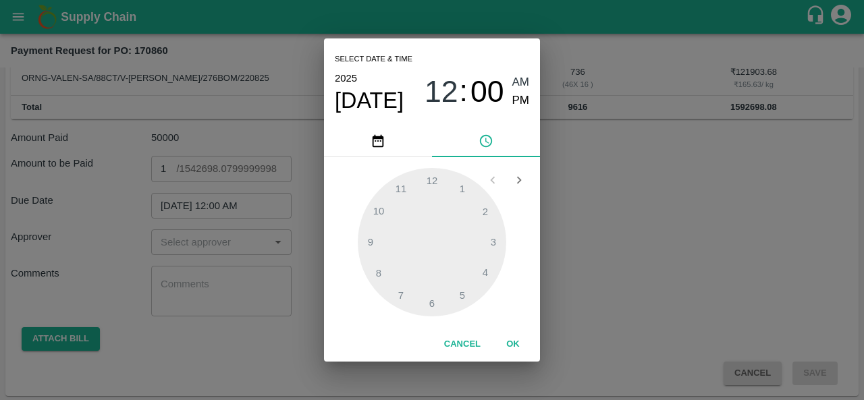
click at [602, 292] on div "Select date & time 2025 Aug 22 12 : 00 AM PM 1 2 3 4 5 6 7 8 9 10 11 12 Cancel …" at bounding box center [432, 200] width 864 height 400
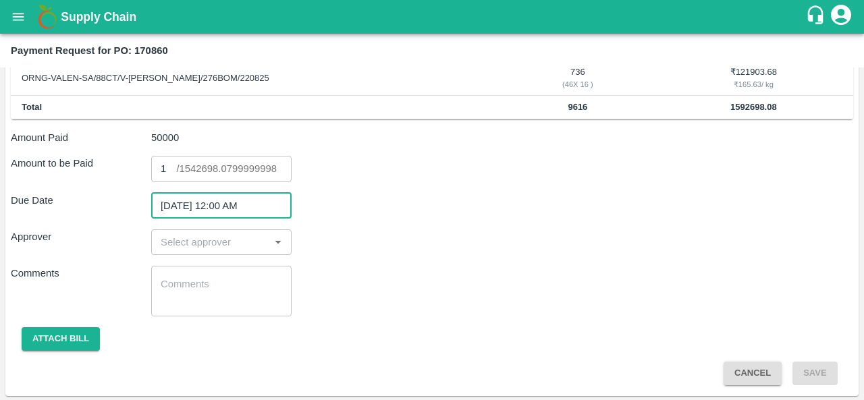
click at [223, 243] on input "input" at bounding box center [210, 243] width 110 height 18
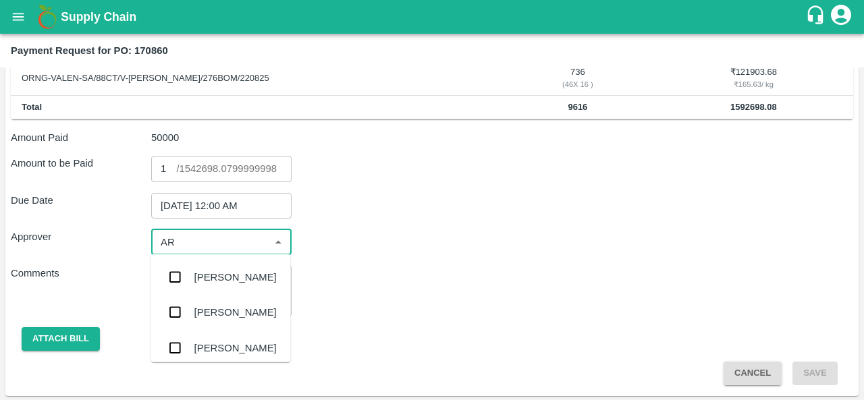
type input "ARA"
click at [232, 266] on div "Aravindha Raj R" at bounding box center [221, 277] width 140 height 35
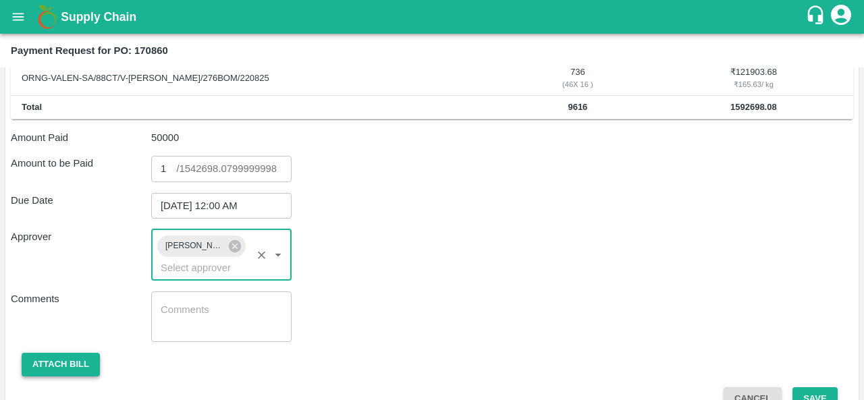
click at [55, 361] on button "Attach bill" at bounding box center [61, 365] width 78 height 24
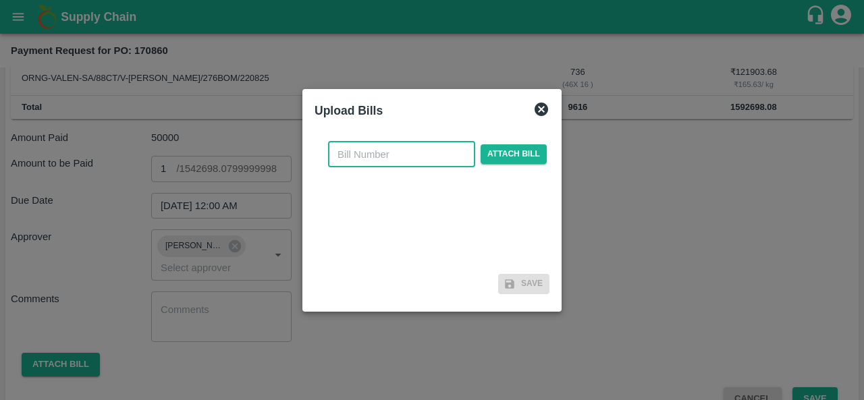
click at [398, 159] on input "text" at bounding box center [401, 155] width 147 height 26
type input "170860"
click at [519, 156] on span "Attach bill" at bounding box center [514, 154] width 66 height 20
click at [0, 0] on input "Attach bill" at bounding box center [0, 0] width 0 height 0
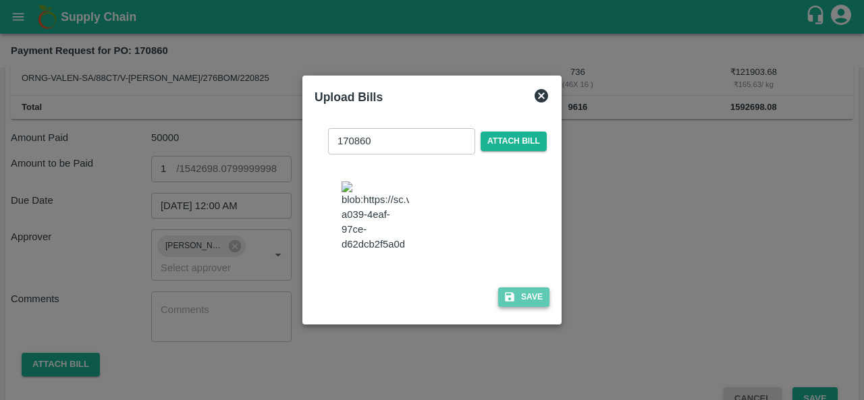
click at [516, 302] on button "Save" at bounding box center [523, 298] width 51 height 20
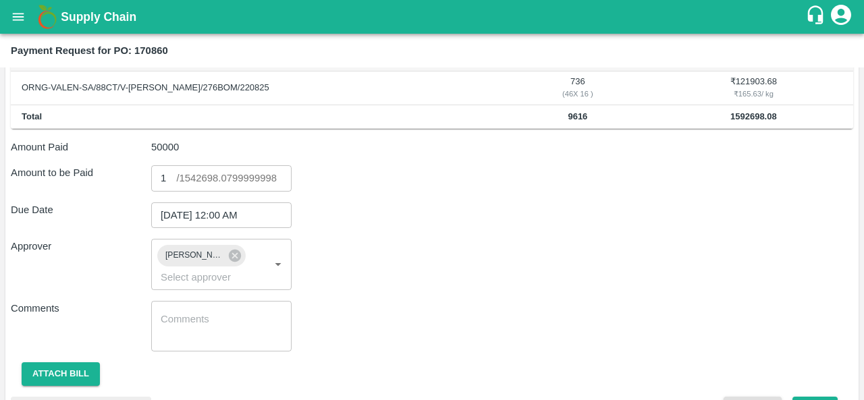
scroll to position [84, 0]
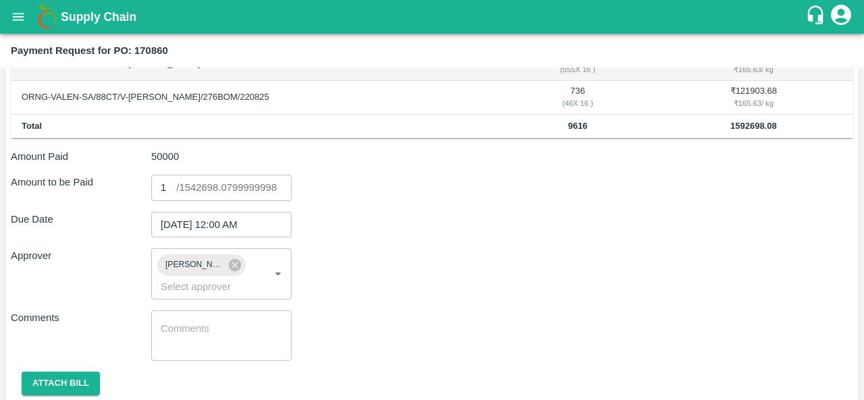
click at [166, 184] on input "1542699.08" at bounding box center [163, 188] width 25 height 26
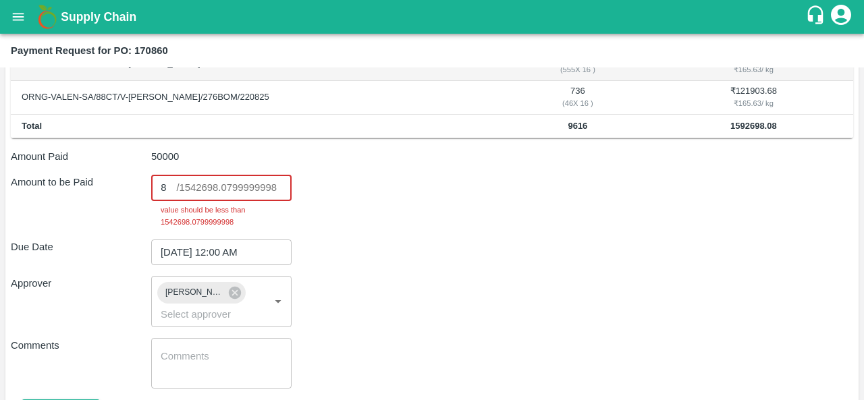
click at [170, 190] on input "1542698.08" at bounding box center [163, 188] width 25 height 26
type input "1542697.08"
click at [170, 190] on input "1542697.08" at bounding box center [163, 188] width 25 height 26
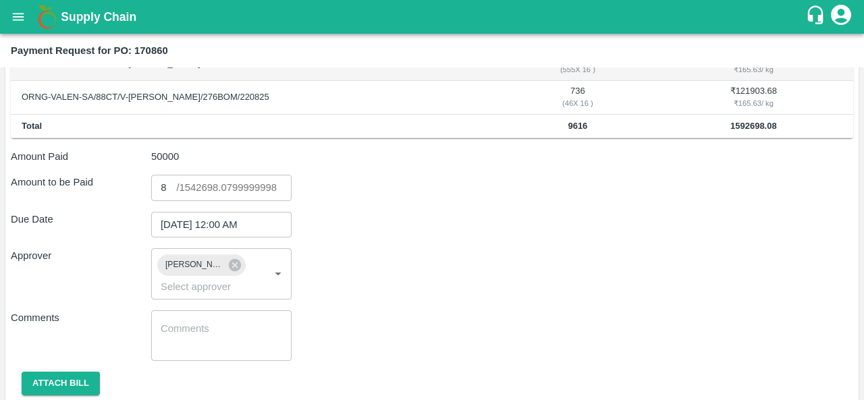
click at [207, 188] on div "​ / 1542698.0799999998" at bounding box center [226, 188] width 101 height 0
copy div "1542698.0799999998"
click at [163, 186] on input "1542697.08" at bounding box center [163, 188] width 25 height 26
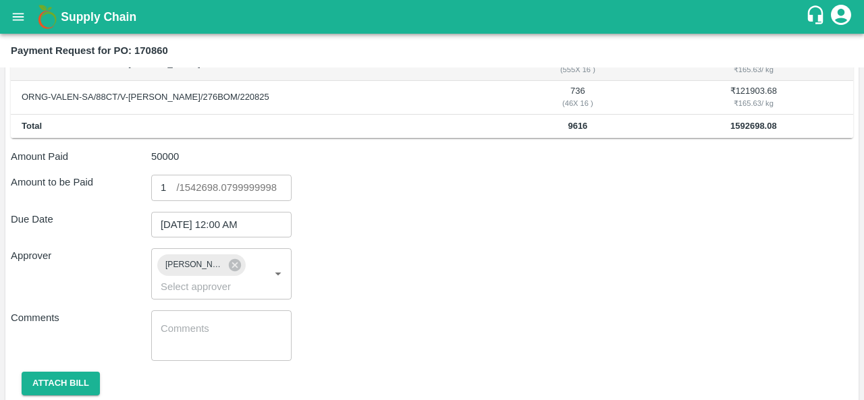
click at [227, 202] on div "PR # 252317 Lots (Labels) Weight (Kgs) Total Price (₹) ORNG-VALEN-SA/72CT/V-KA-…" at bounding box center [431, 250] width 853 height 523
click at [161, 186] on input "1542697.08" at bounding box center [163, 188] width 25 height 26
paste input "1542698.0799999998"
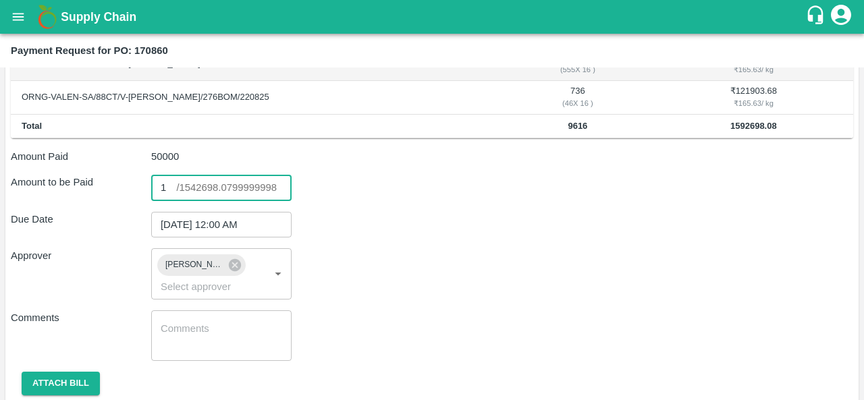
scroll to position [0, 93]
type input "1542698.0799999998"
click at [398, 278] on div "Approver Aravindha Raj R ​" at bounding box center [432, 273] width 843 height 51
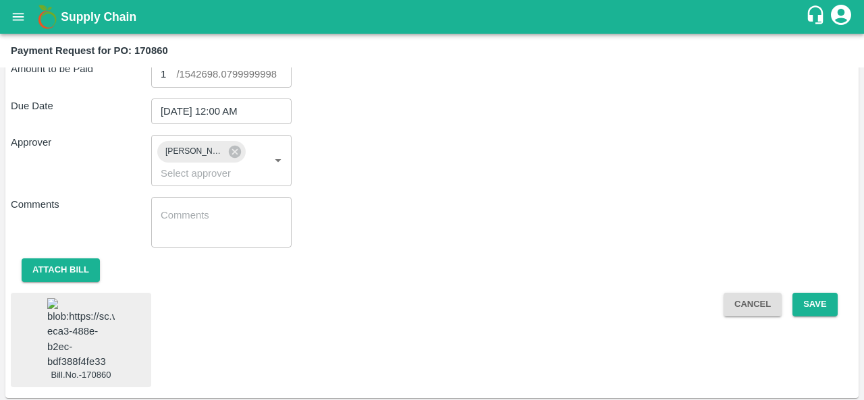
scroll to position [219, 0]
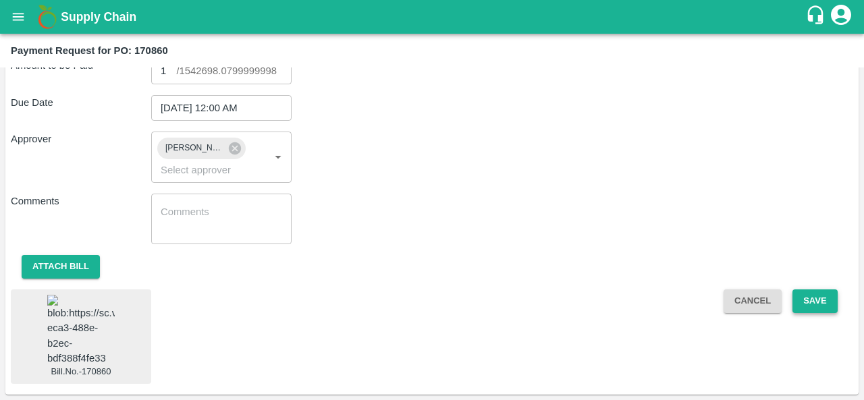
click at [810, 290] on button "Save" at bounding box center [815, 302] width 45 height 24
